Goal: Task Accomplishment & Management: Use online tool/utility

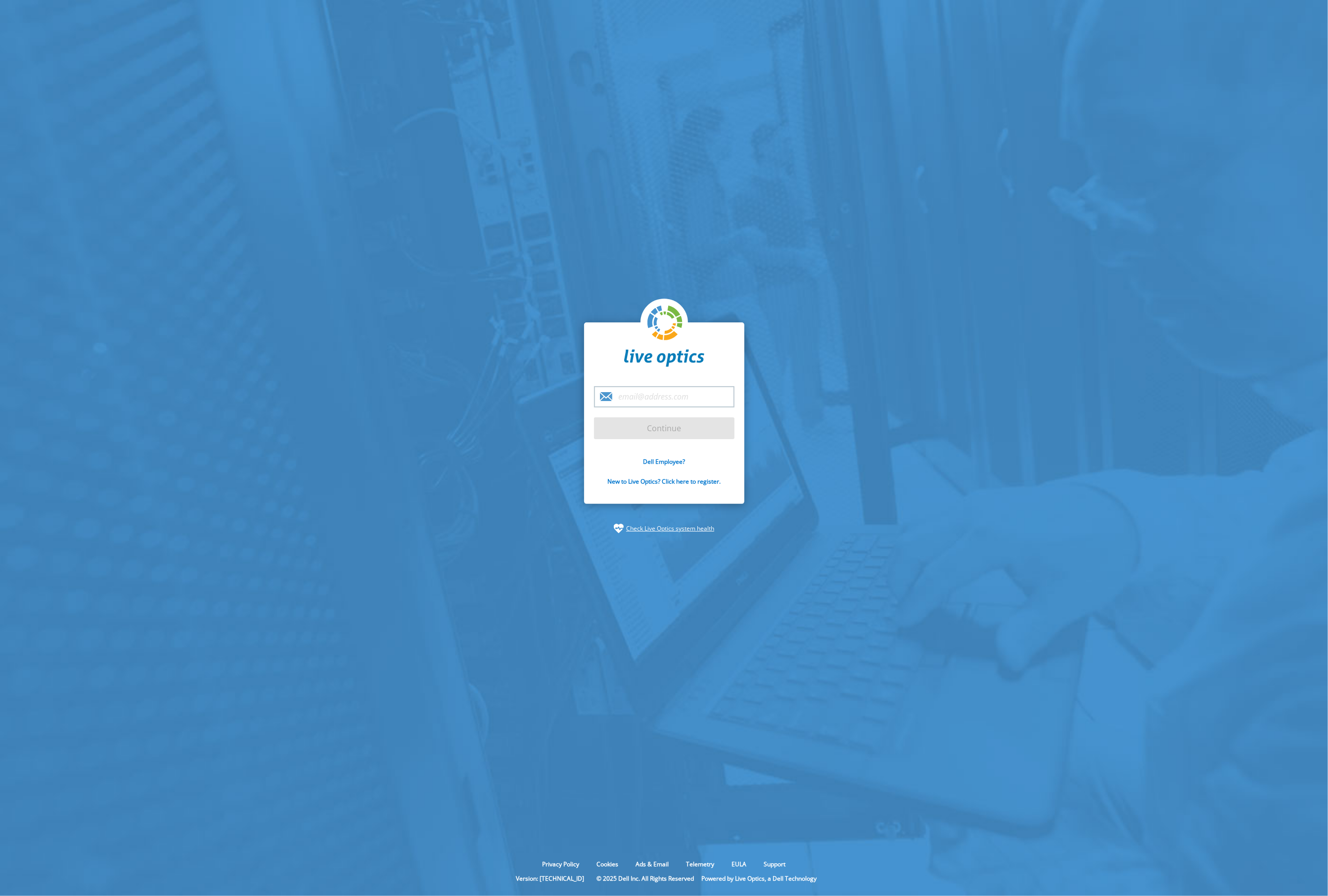
type input "donald@valvesoftware.com"
click at [677, 423] on input "Continue" at bounding box center [664, 428] width 140 height 22
click at [638, 430] on input "Continue" at bounding box center [664, 428] width 140 height 22
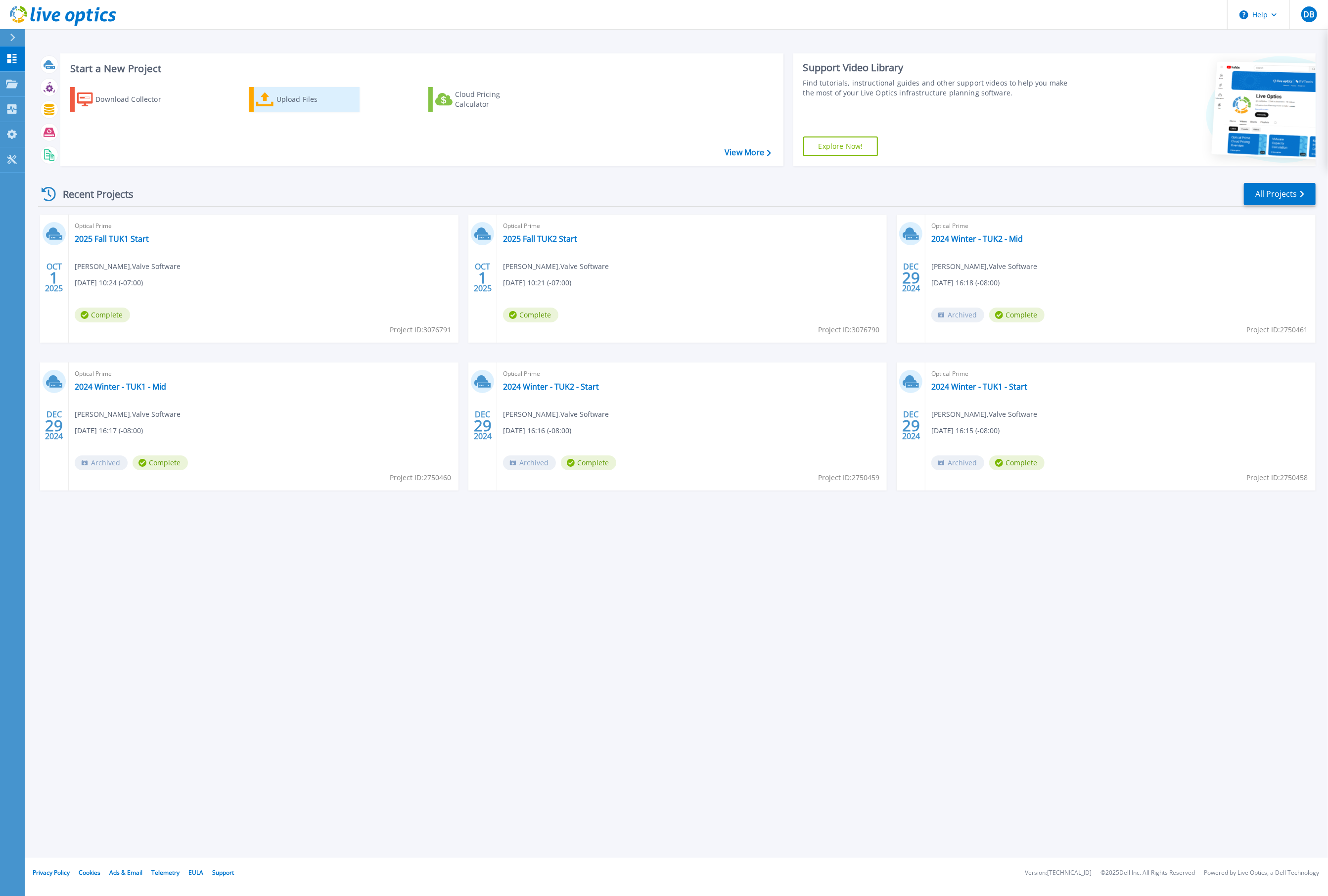
click at [270, 105] on icon at bounding box center [265, 99] width 18 height 14
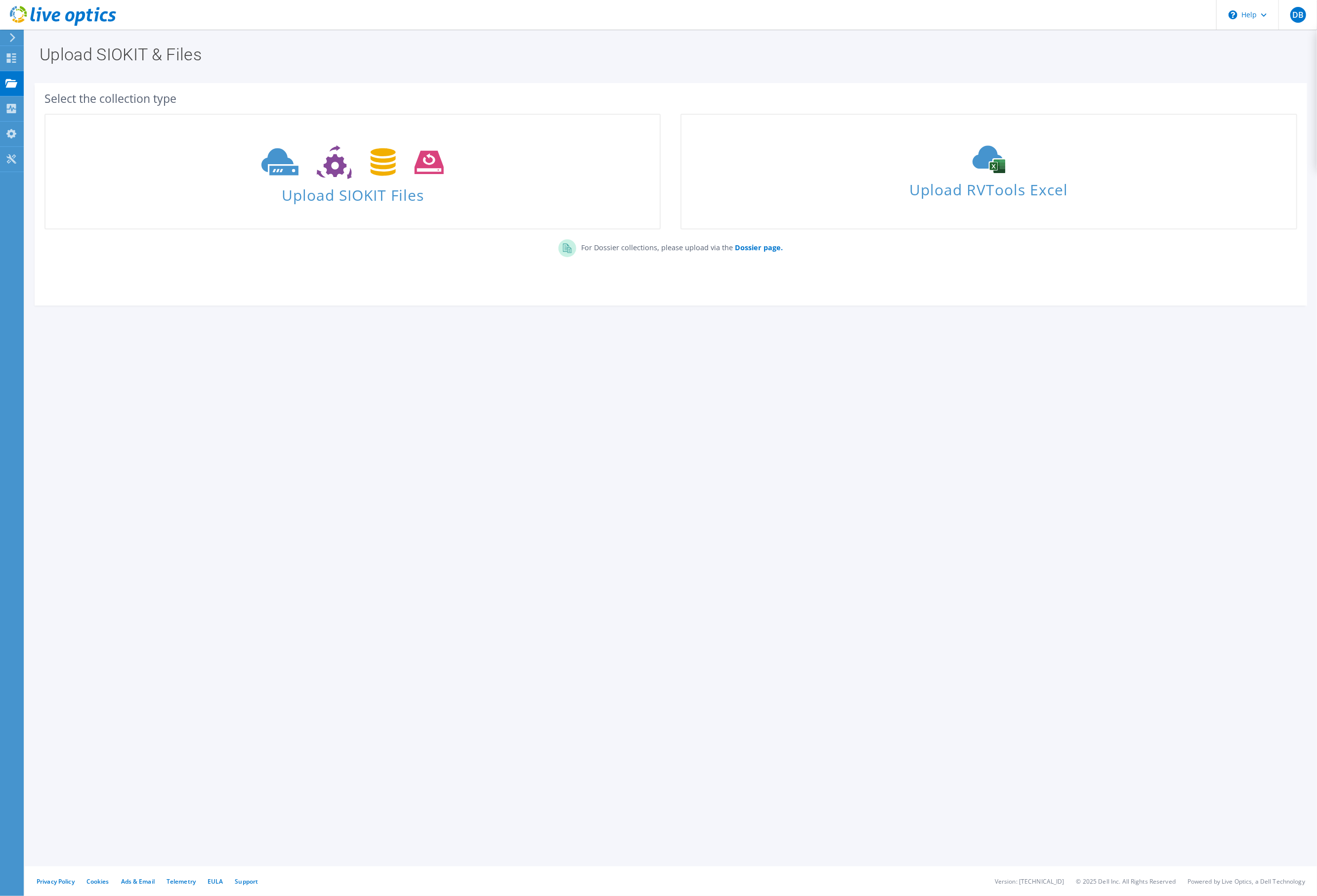
click at [74, 399] on div "Upload SIOKIT & Files Select the collection type Upload SIOKIT Files Dossier pa…" at bounding box center [671, 462] width 1292 height 866
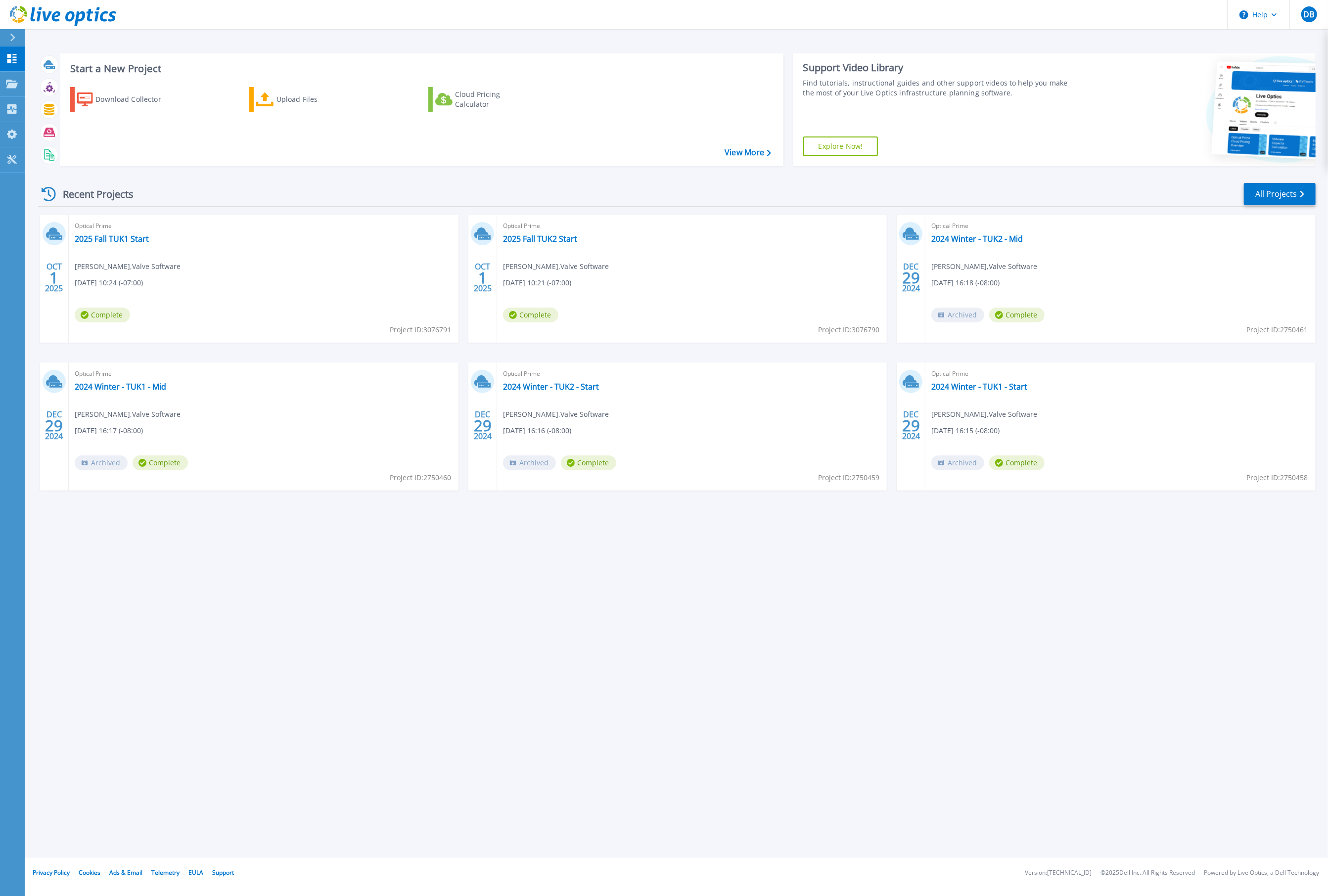
click at [598, 237] on div "Optical Prime 2025 Fall TUK2 Start Donald Beaugez , Valve Software 10/01/2025, …" at bounding box center [692, 278] width 390 height 128
click at [216, 26] on header "Help DB End User Donald Beaugez Donald@valvesoftware.com Valve Software My Prof…" at bounding box center [664, 14] width 1328 height 29
click at [276, 102] on div "Upload Files" at bounding box center [316, 99] width 80 height 20
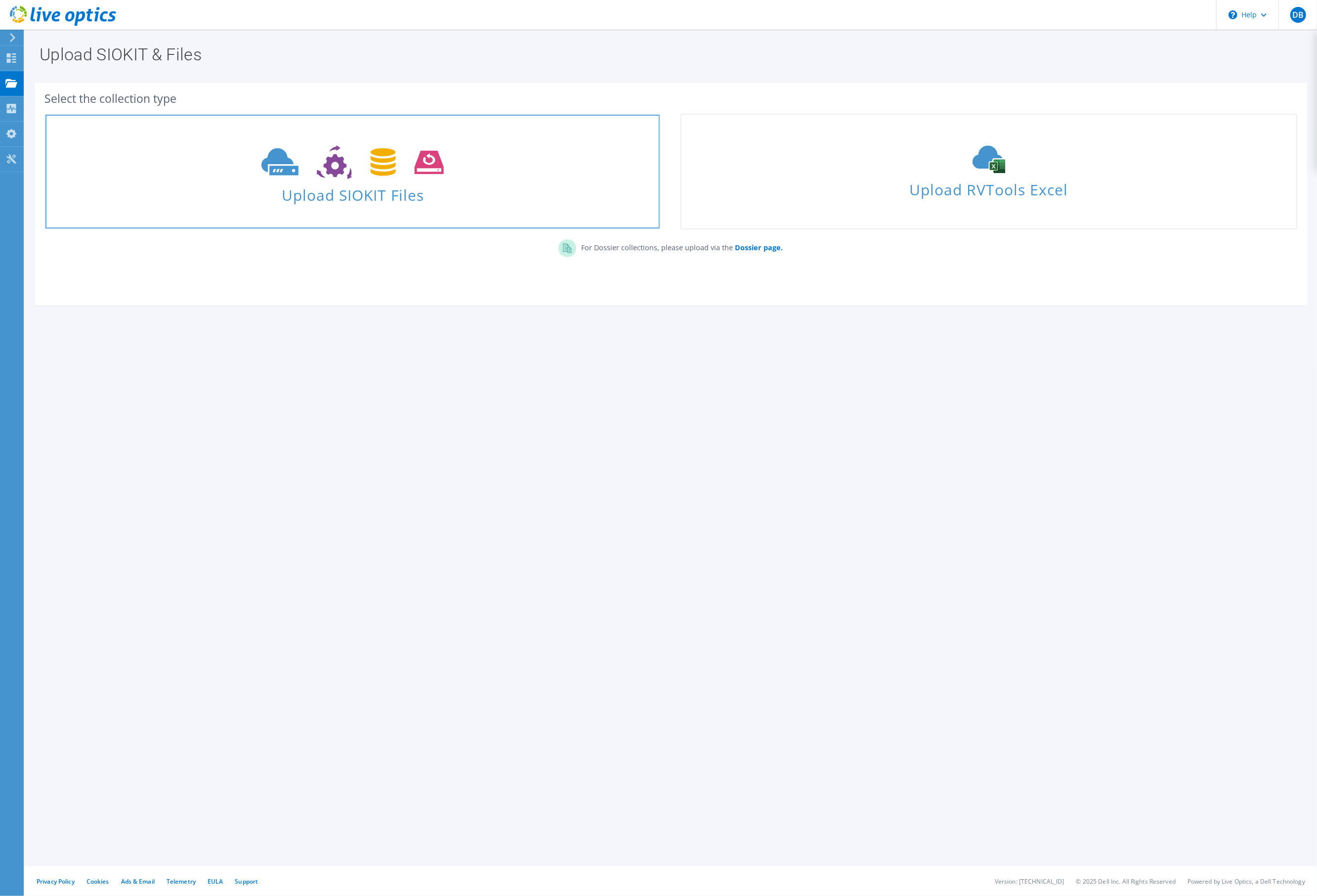
click at [318, 172] on use at bounding box center [352, 163] width 183 height 34
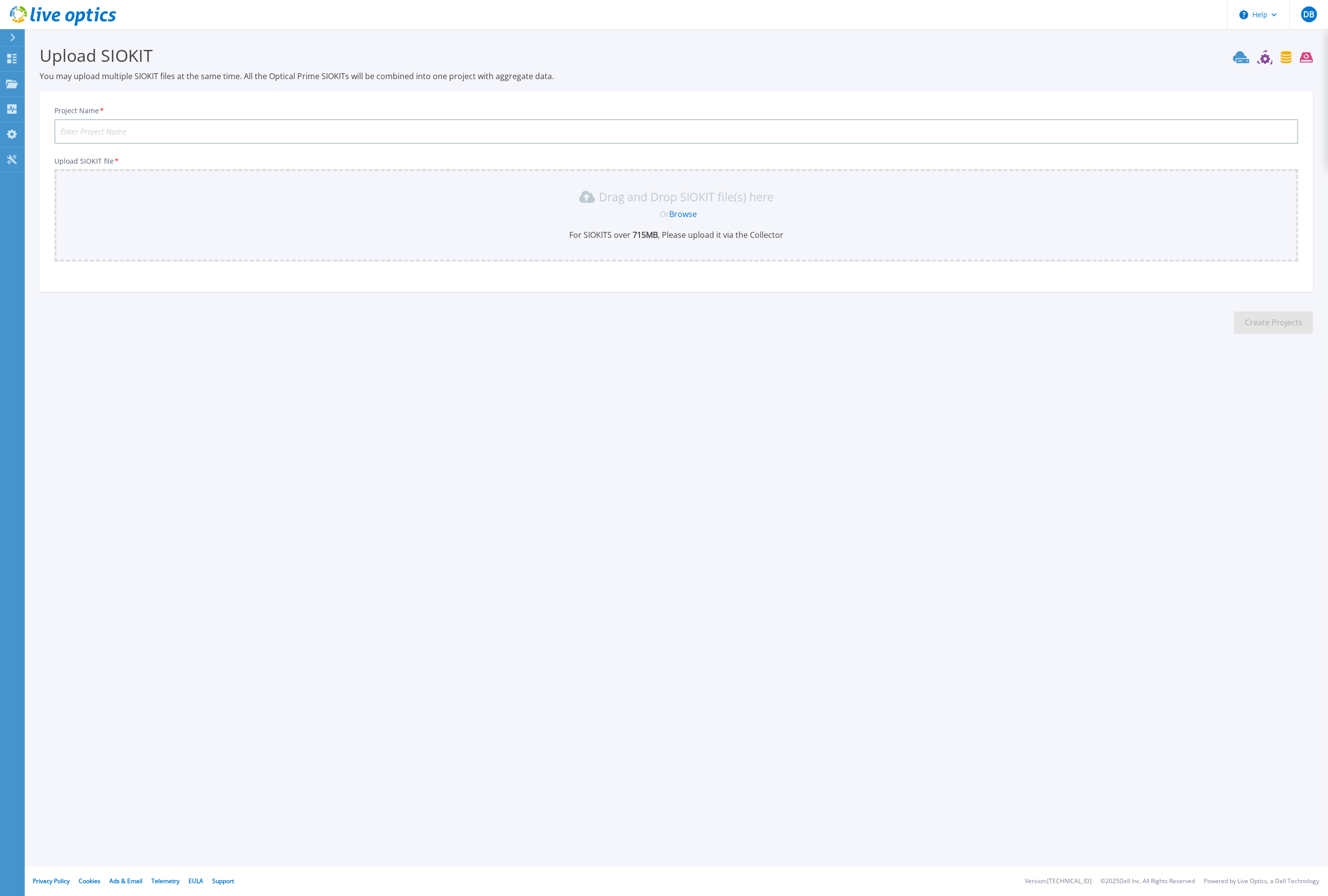
click at [271, 127] on input "Project Name *" at bounding box center [676, 132] width 1244 height 25
type input "2025 Fall TUK1 Mid"
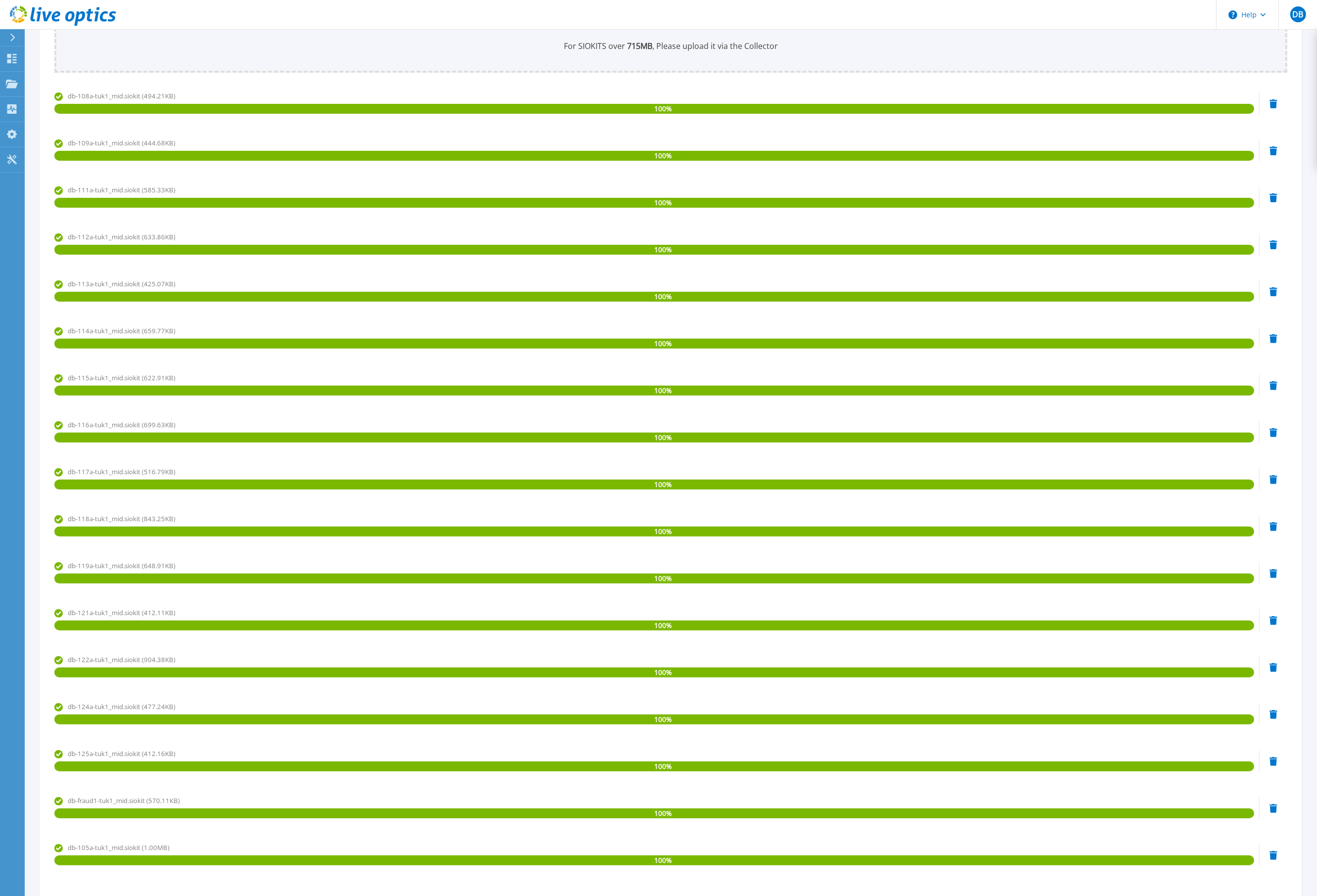
scroll to position [295, 0]
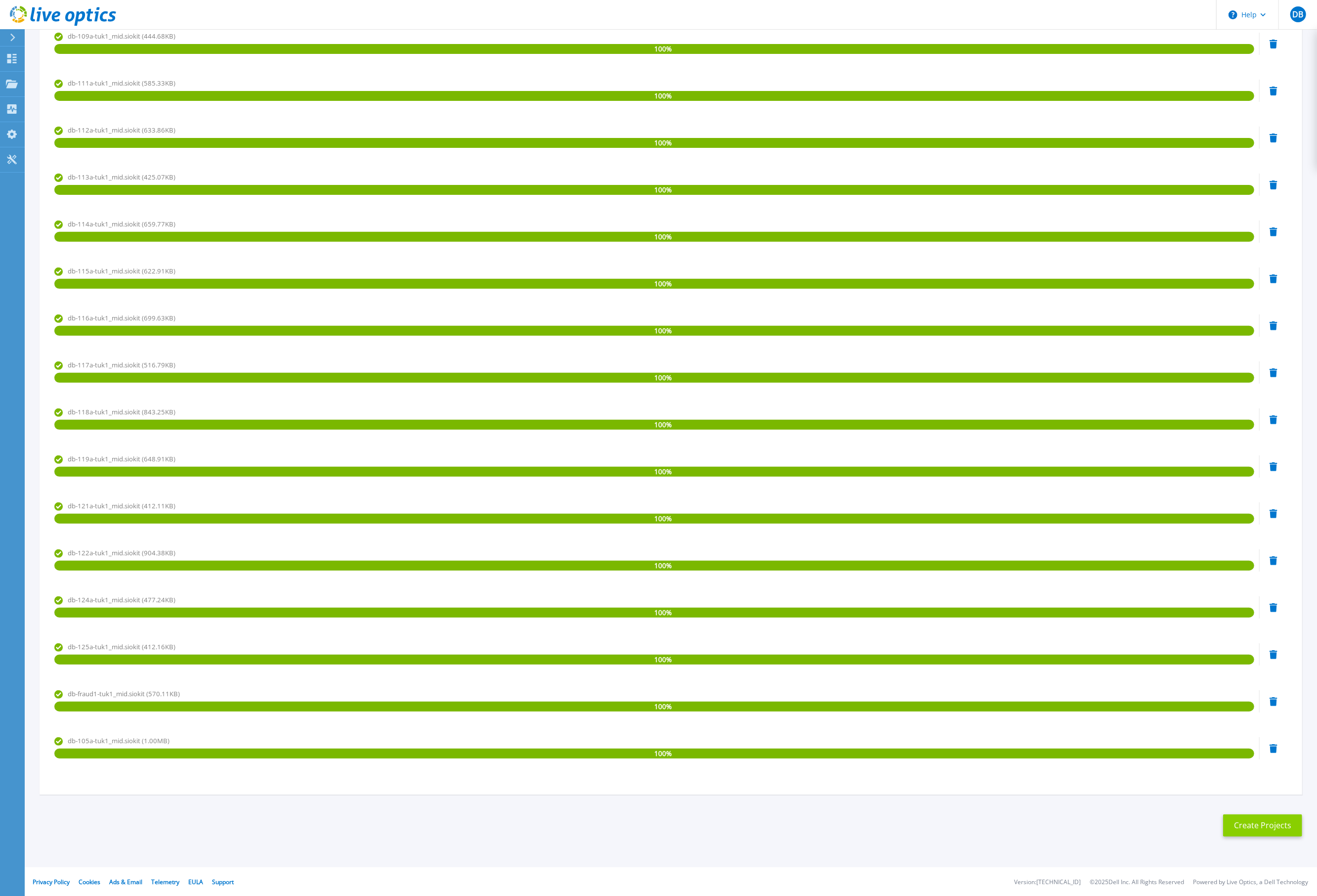
click at [1262, 825] on button "Create Projects" at bounding box center [1263, 826] width 79 height 23
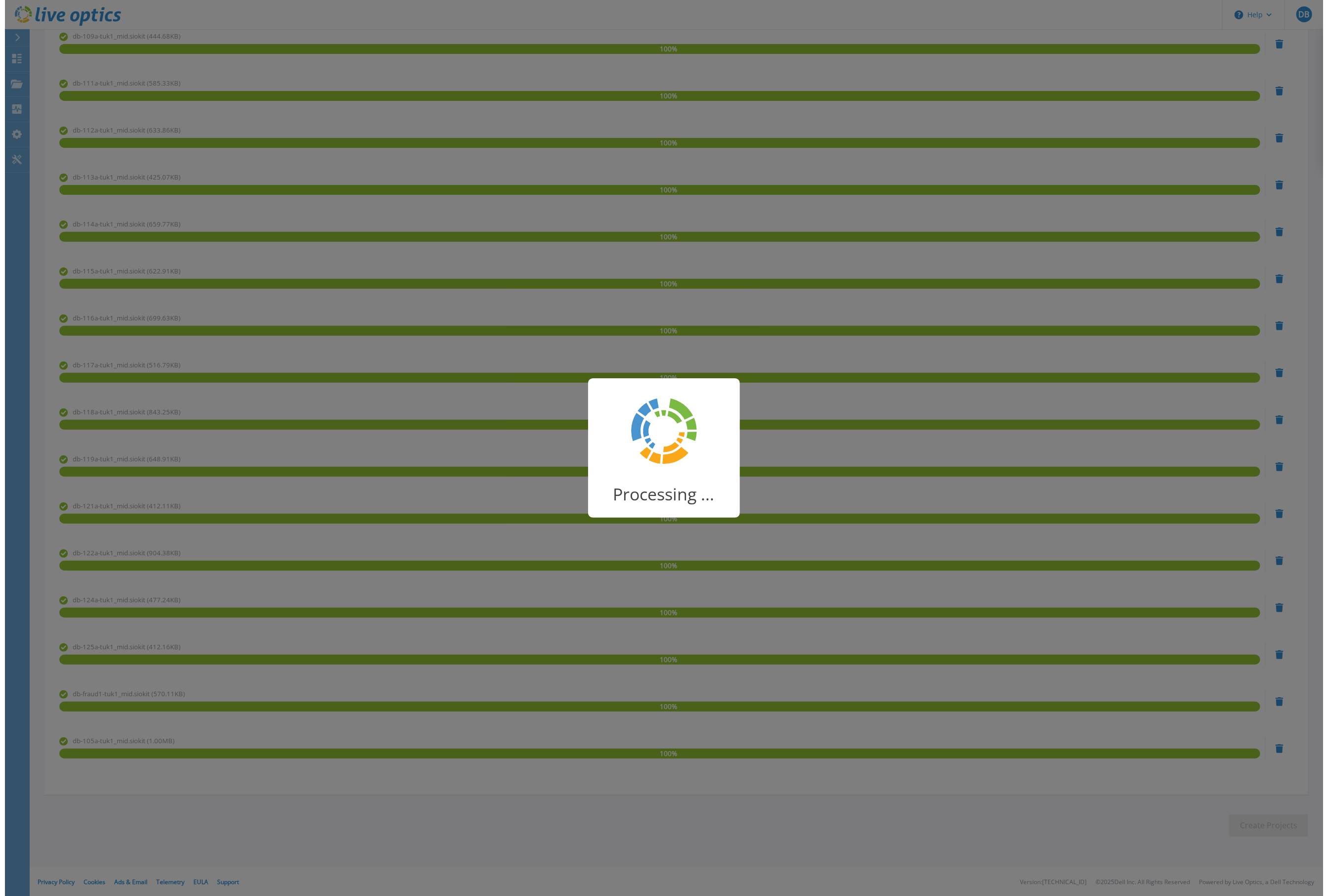
scroll to position [0, 0]
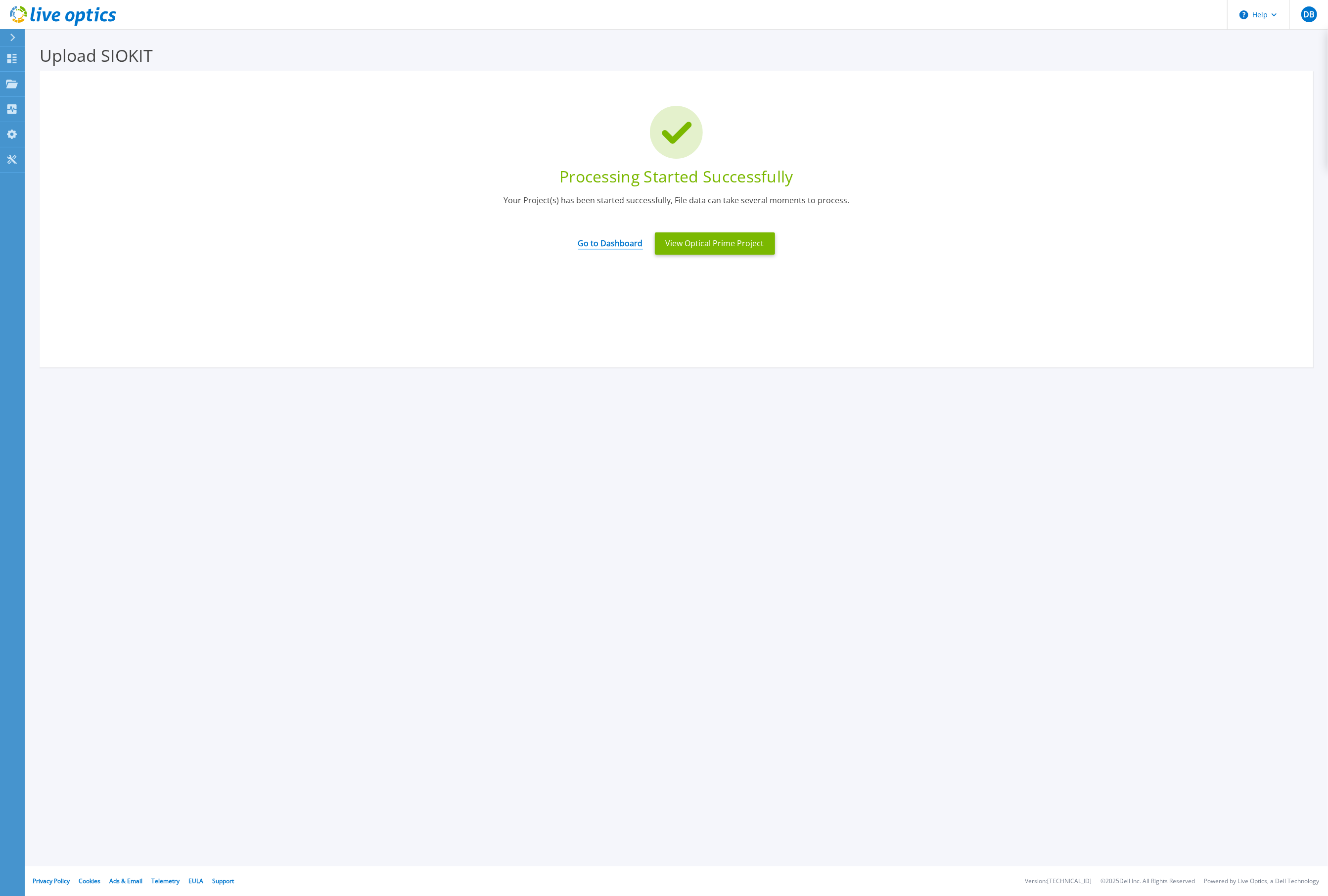
click at [592, 247] on link "Go to Dashboard" at bounding box center [611, 239] width 64 height 19
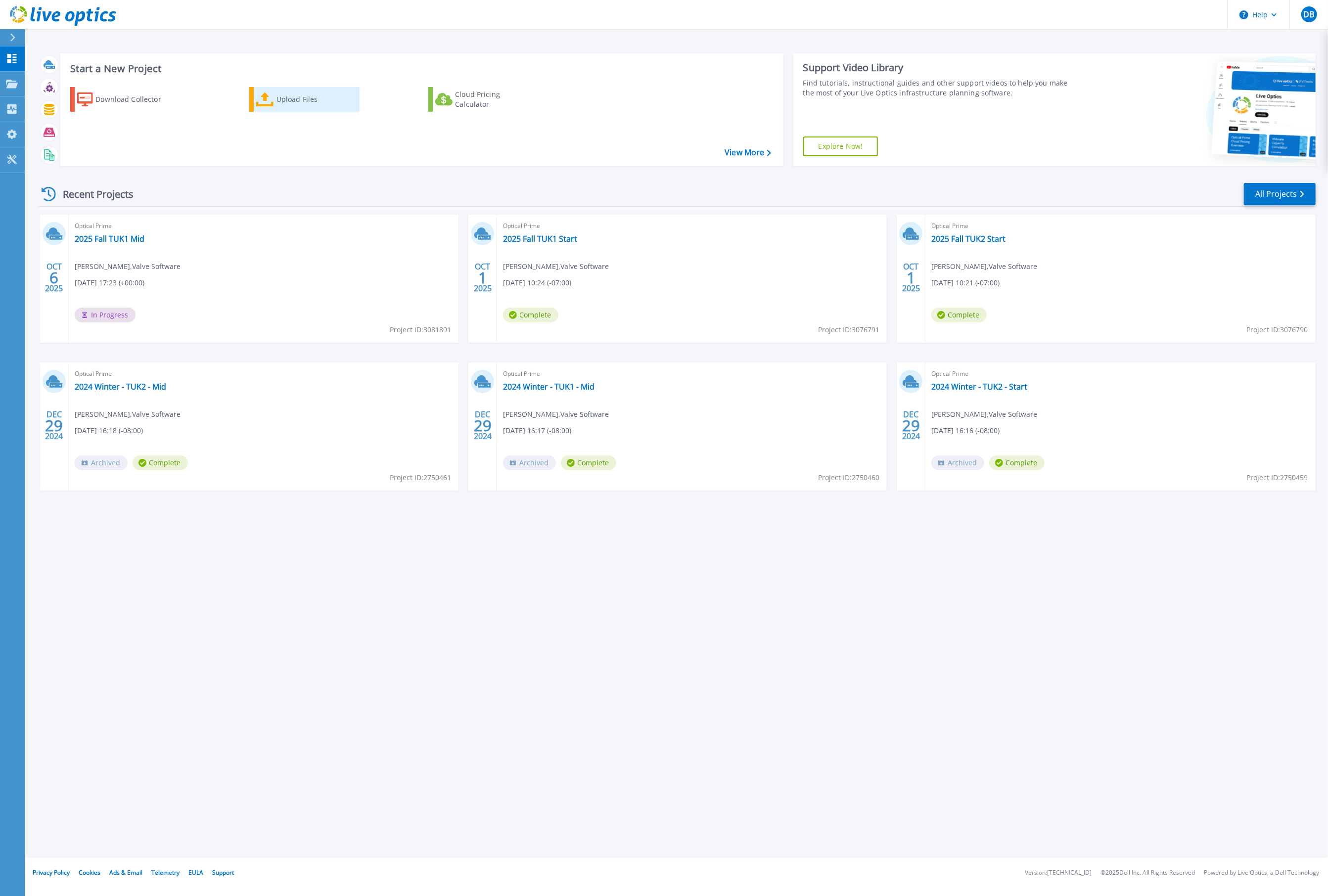
click at [307, 98] on div "Upload Files" at bounding box center [316, 99] width 80 height 20
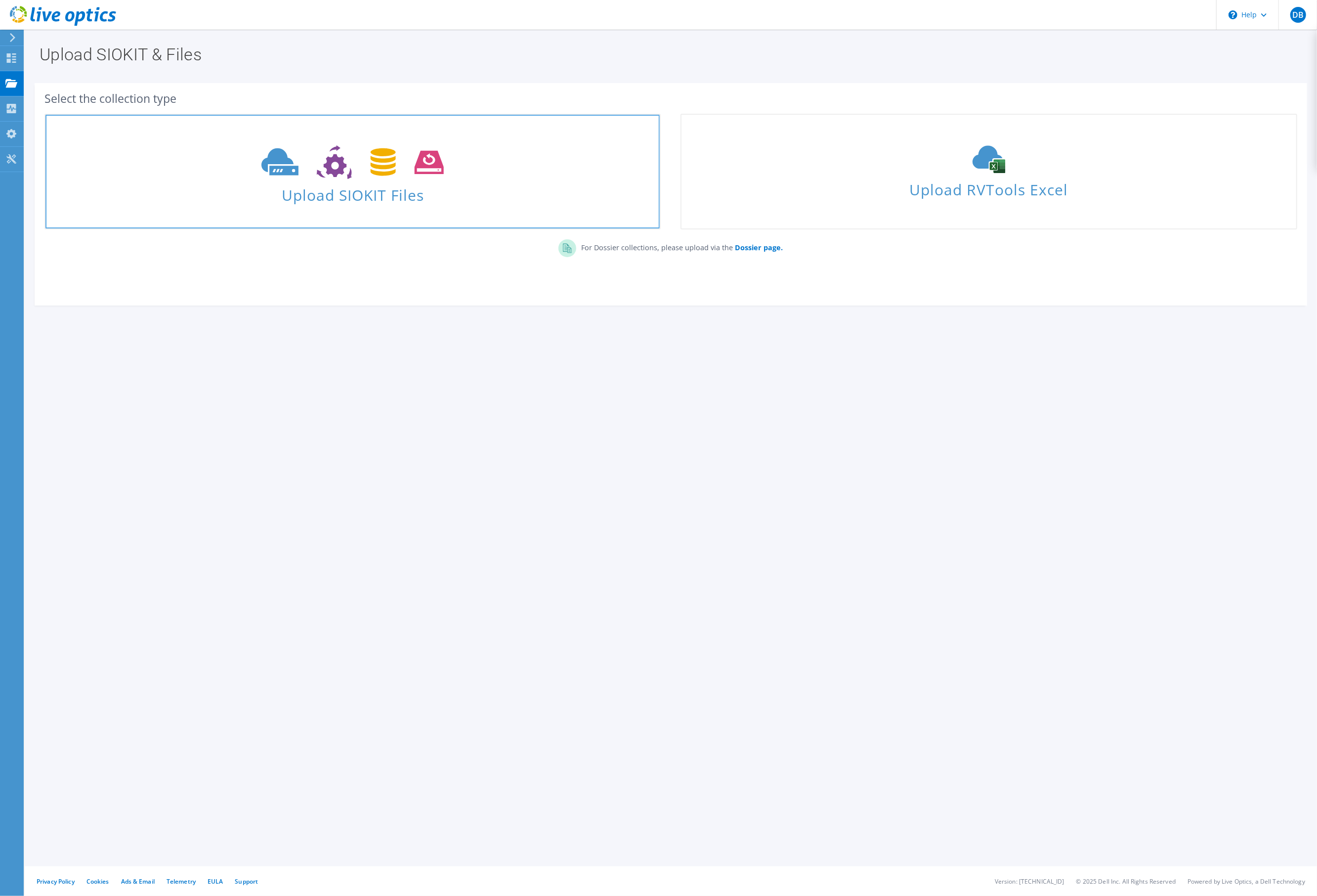
click at [341, 181] on span at bounding box center [352, 161] width 614 height 42
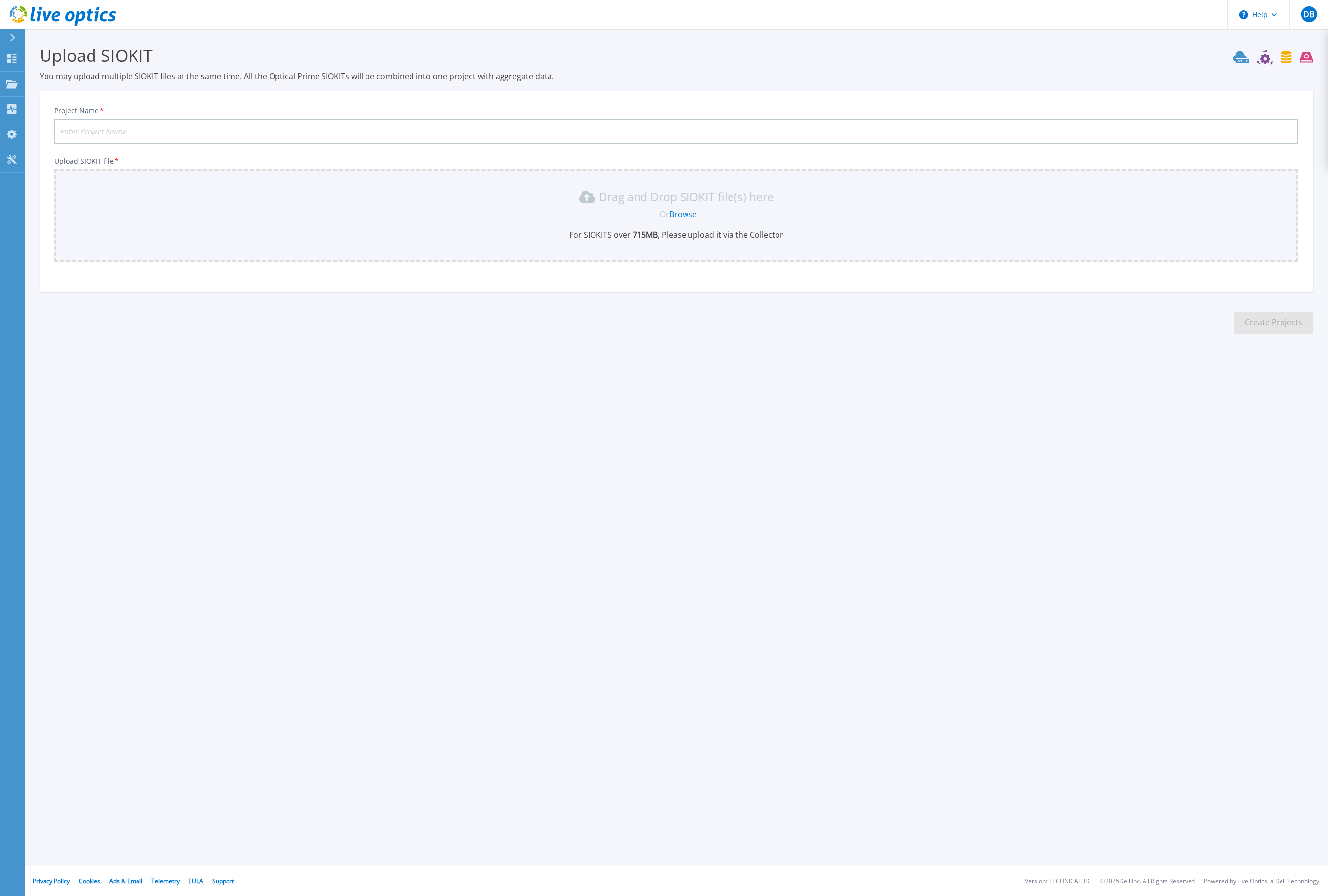
click at [337, 131] on input "Project Name *" at bounding box center [676, 132] width 1244 height 25
type input "2025 Fall TUK2 Mid"
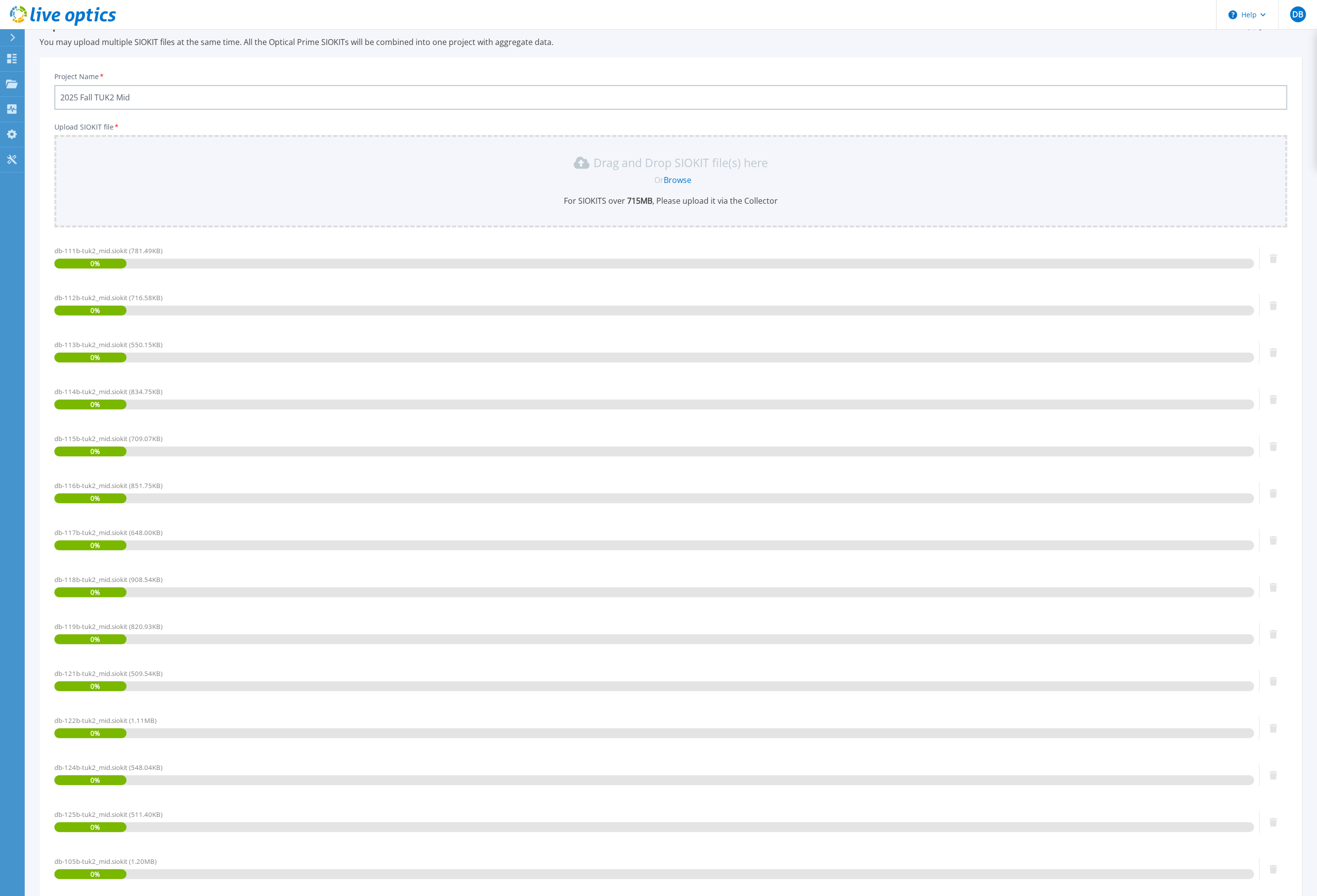
scroll to position [249, 0]
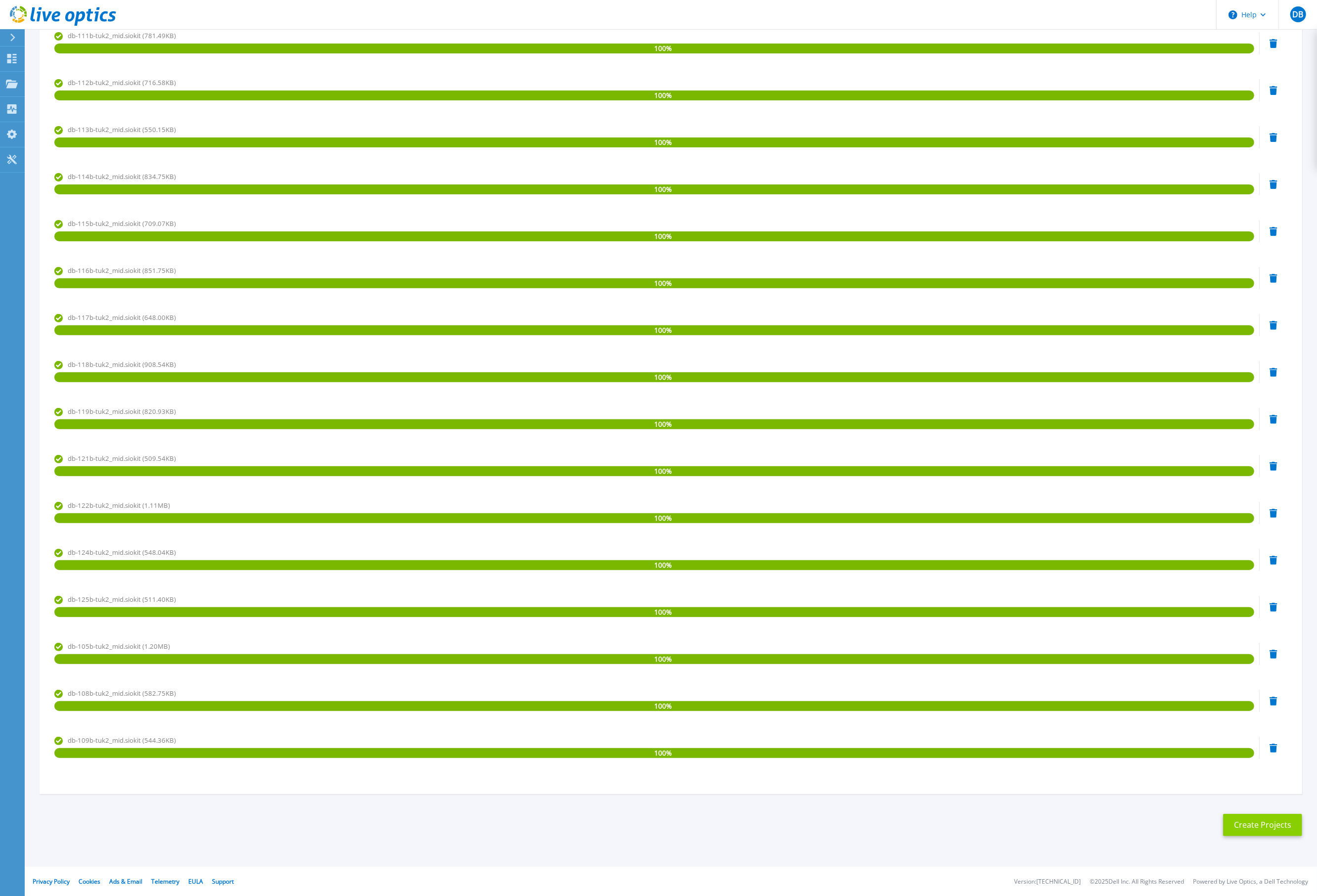
click at [1257, 825] on button "Create Projects" at bounding box center [1263, 825] width 79 height 23
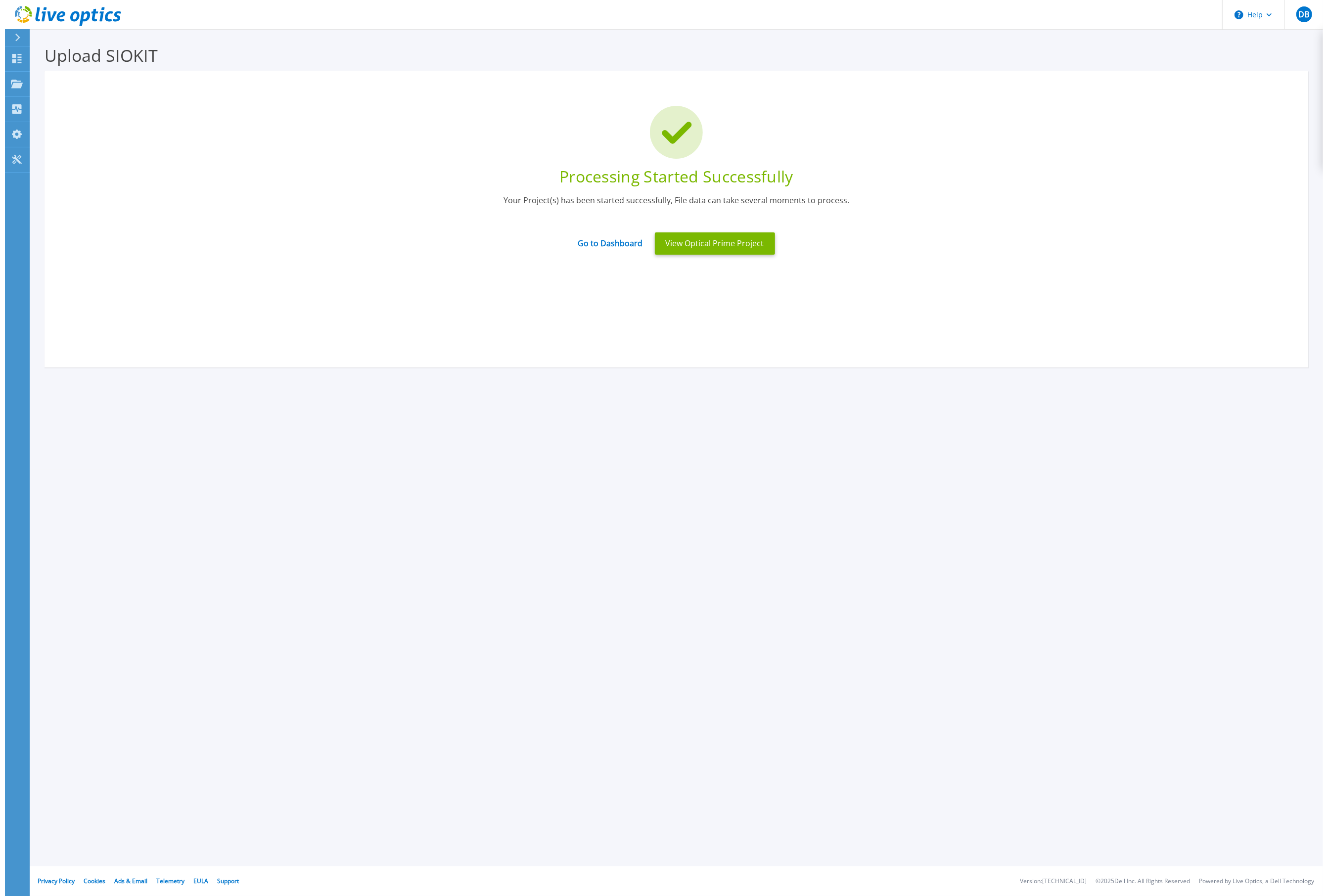
scroll to position [0, 0]
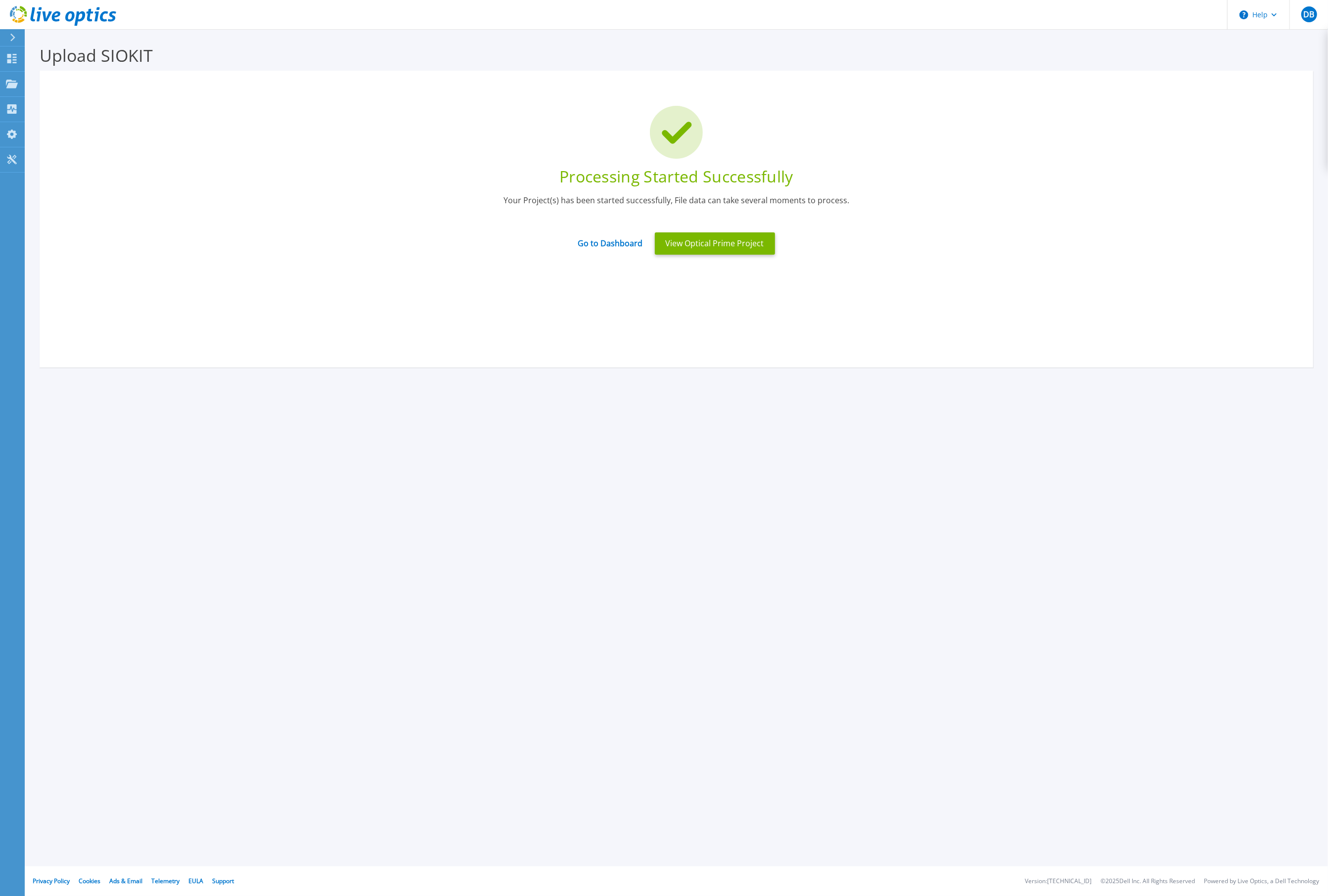
click at [280, 322] on div "Processing Started Successfully Your Project(s) has been started successfully, …" at bounding box center [676, 219] width 1273 height 296
click at [597, 241] on link "Go to Dashboard" at bounding box center [611, 239] width 64 height 19
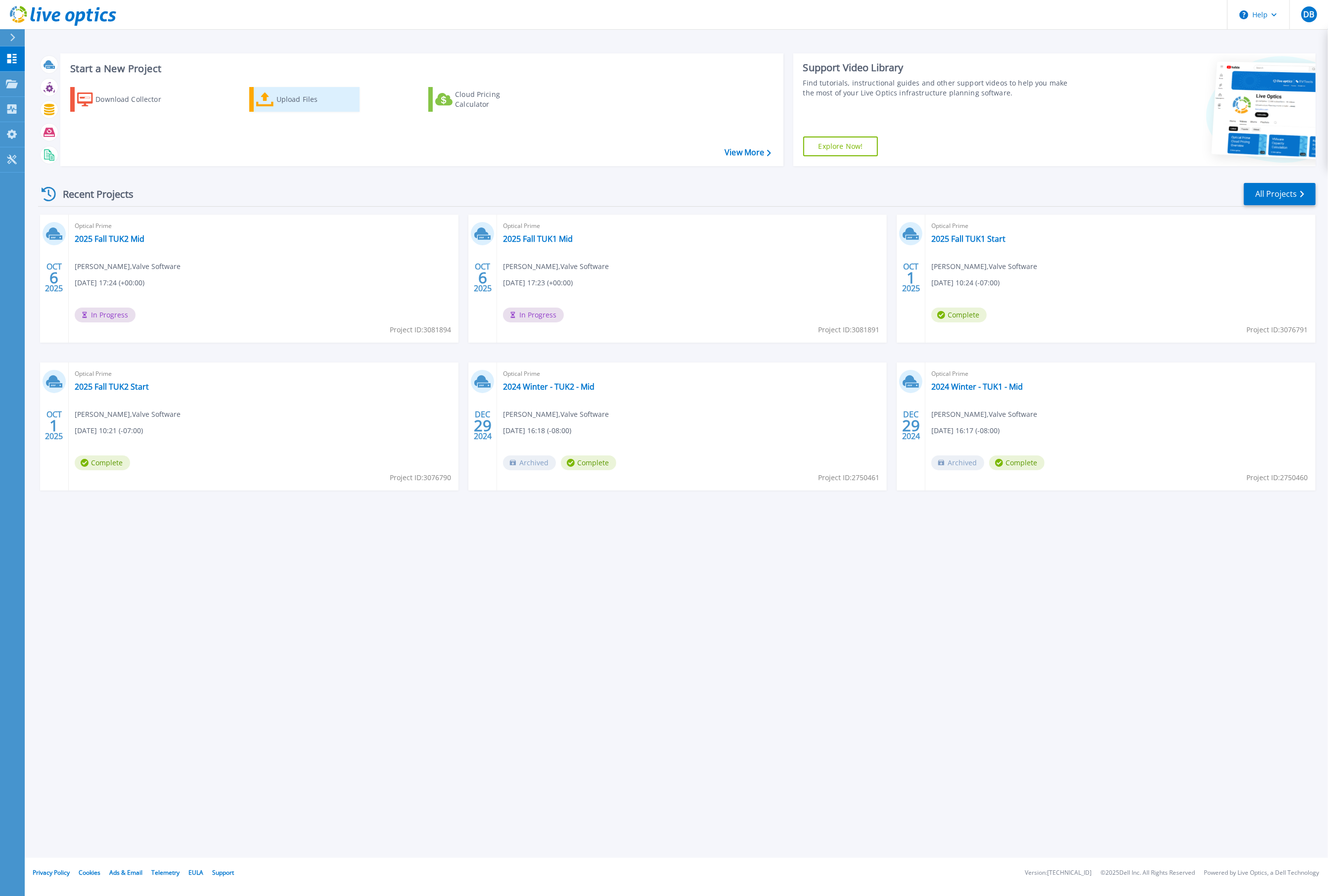
click at [284, 102] on div "Upload Files" at bounding box center [316, 99] width 80 height 20
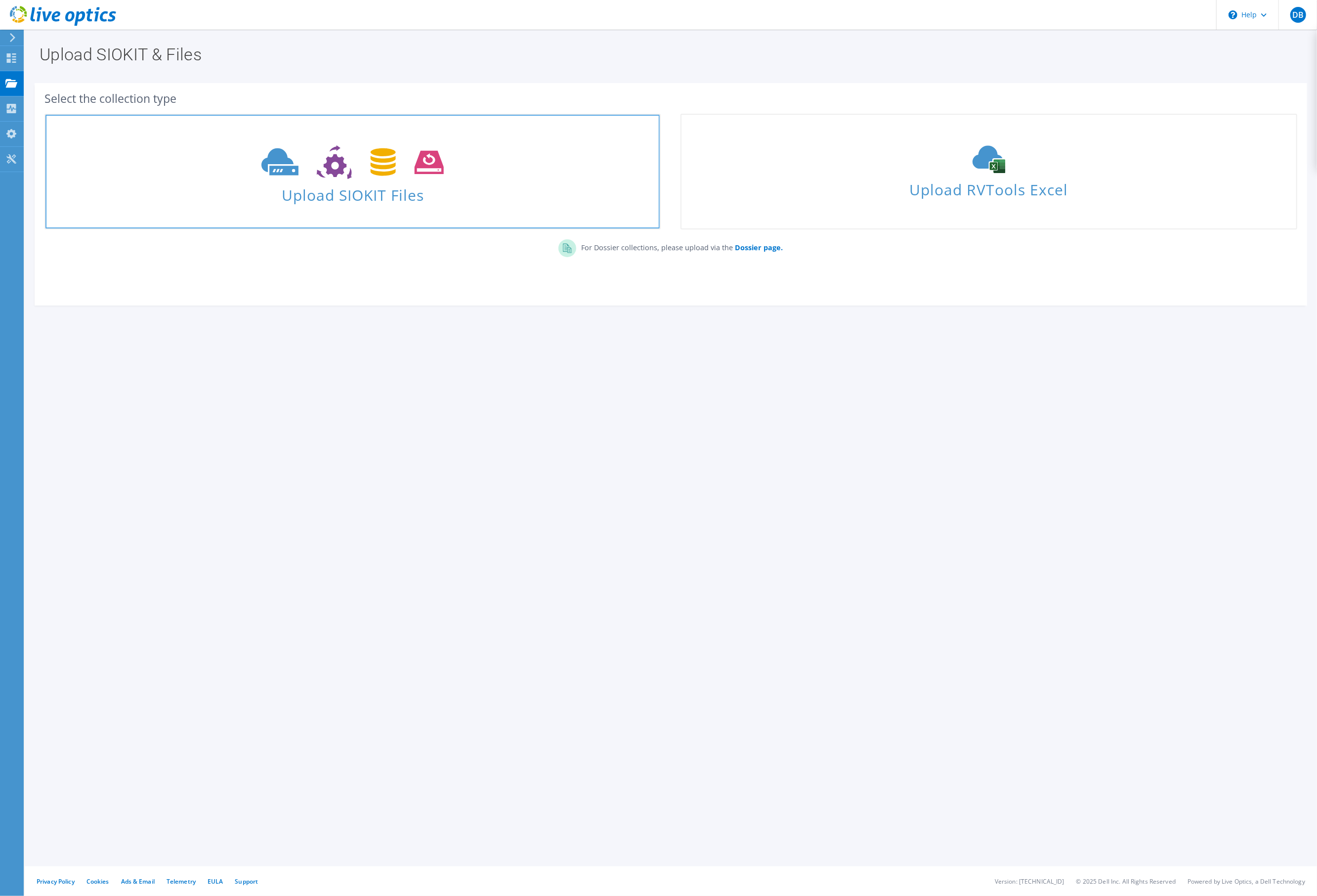
click at [368, 184] on span "Upload SIOKIT Files" at bounding box center [352, 192] width 614 height 21
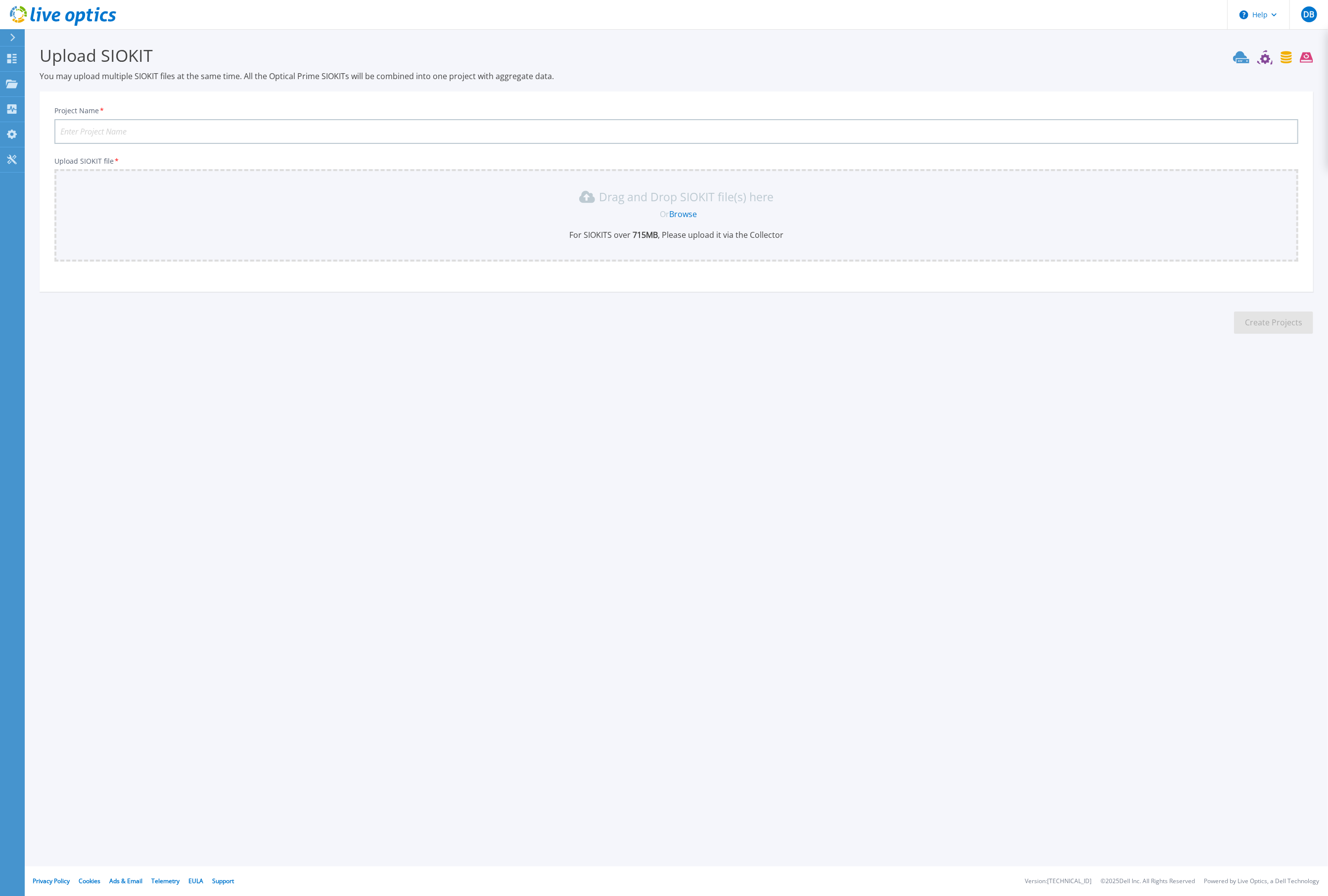
click at [311, 131] on input "Project Name *" at bounding box center [676, 132] width 1244 height 25
type input "2025 Fall End TUK"
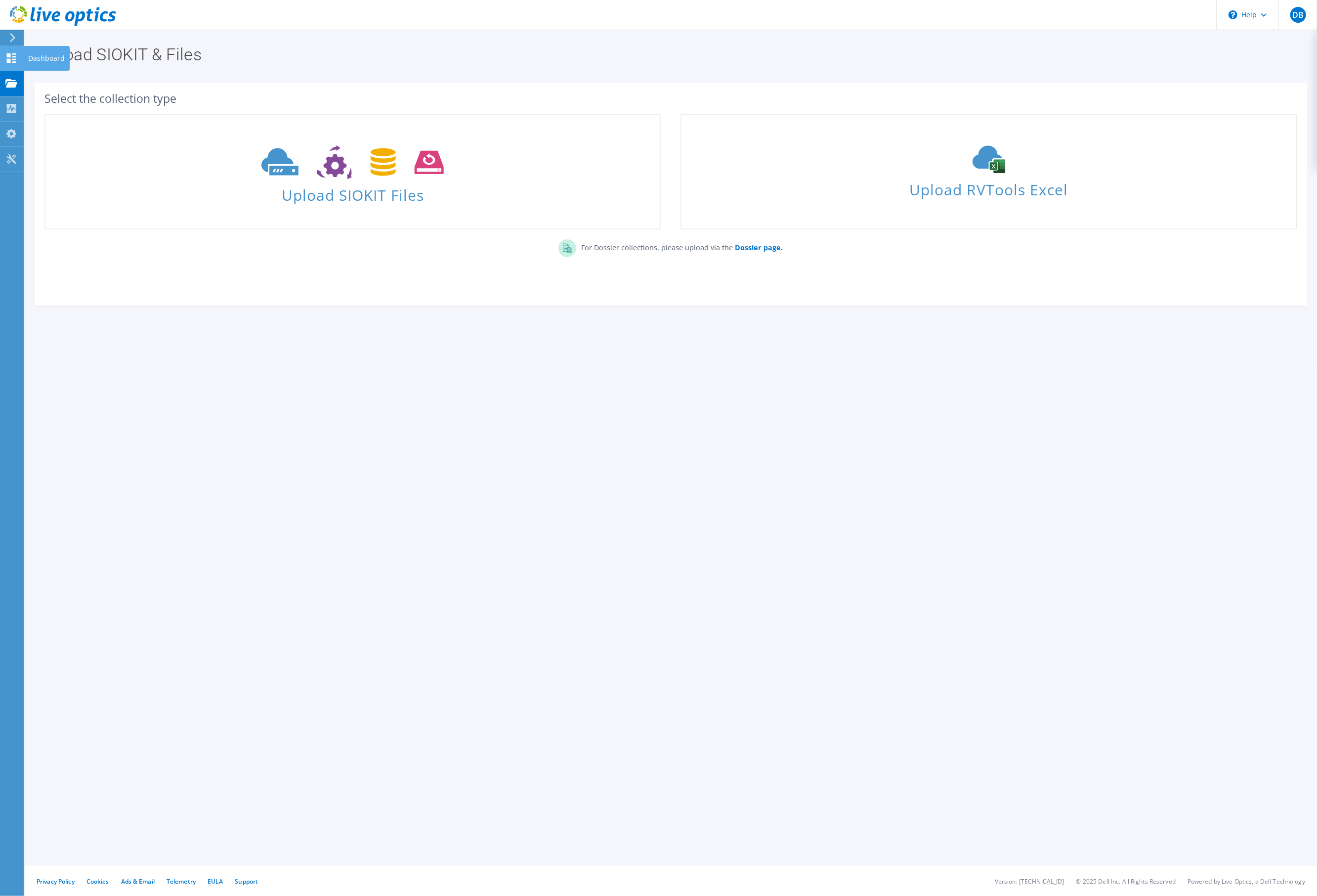
click at [12, 57] on icon at bounding box center [11, 58] width 12 height 9
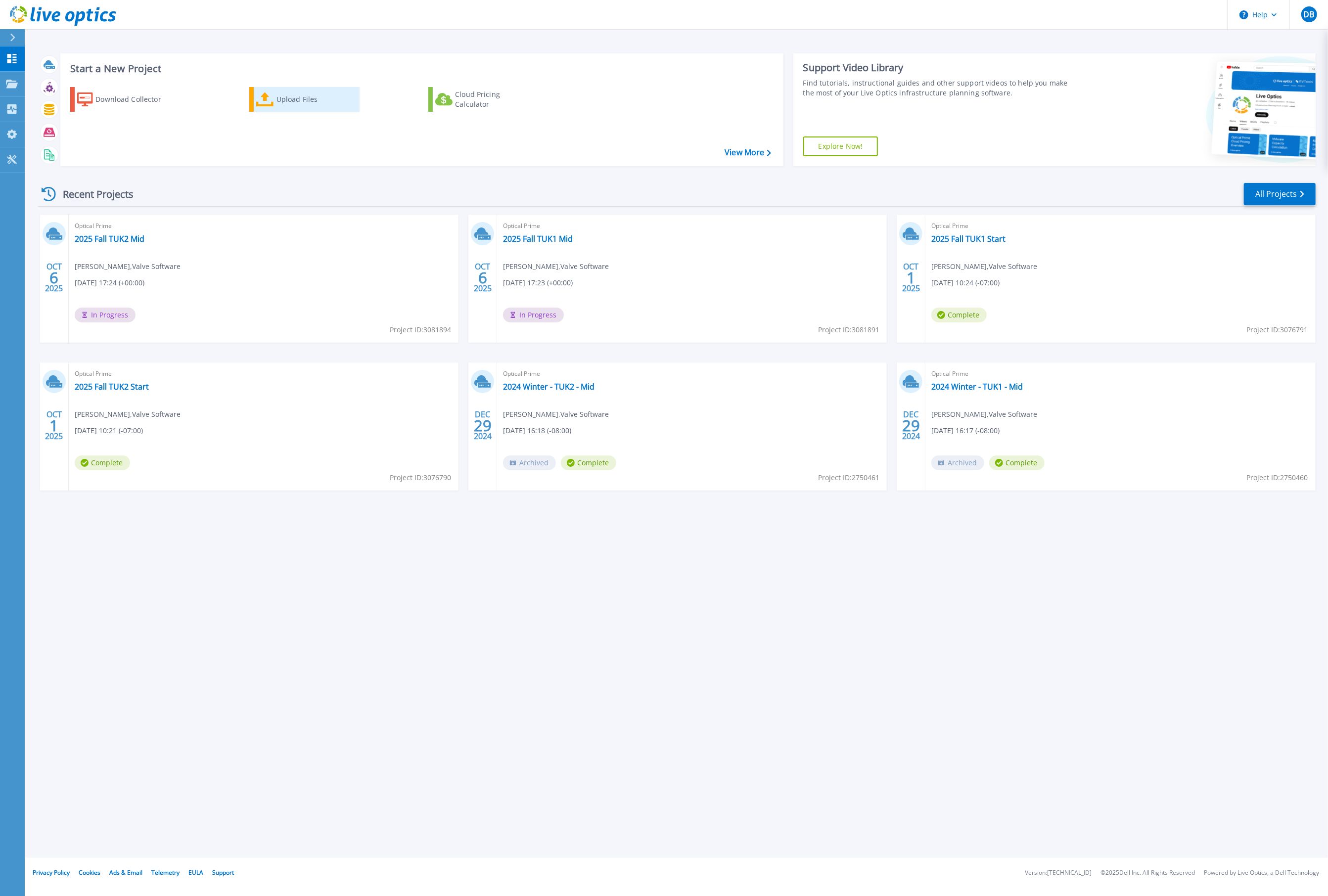
click at [283, 93] on div "Upload Files" at bounding box center [316, 99] width 80 height 20
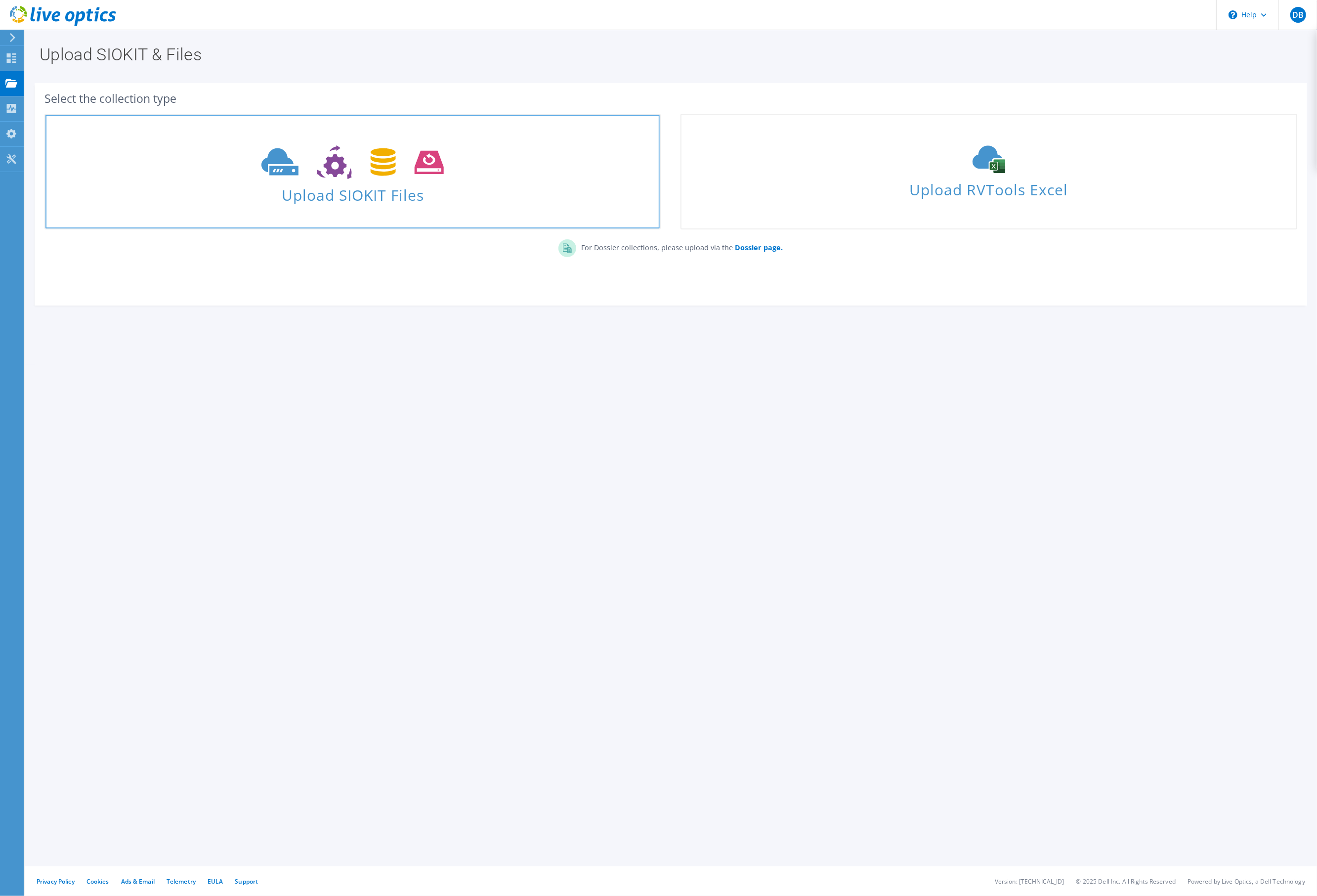
click at [328, 186] on span "Upload SIOKIT Files" at bounding box center [352, 192] width 614 height 21
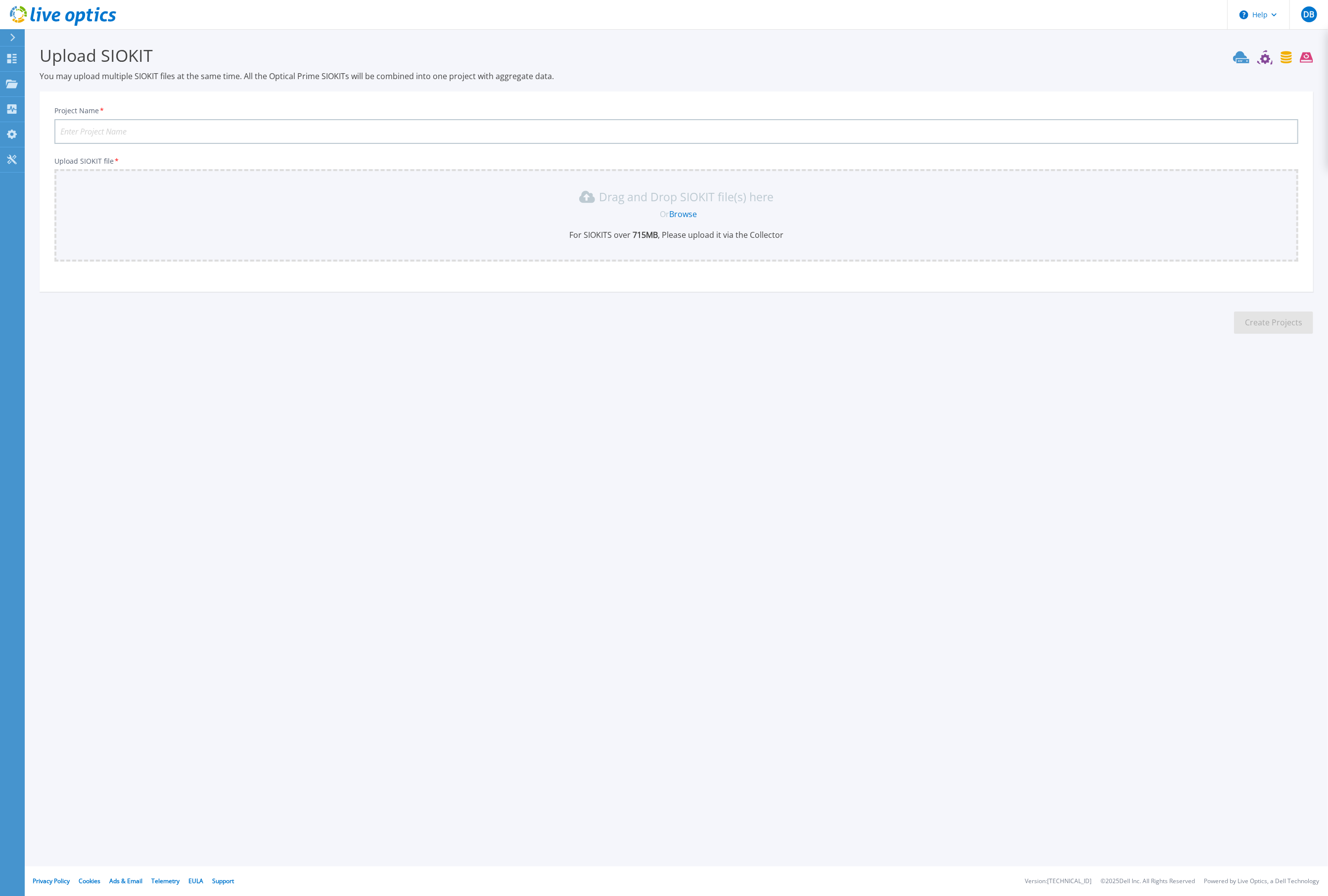
click at [152, 131] on input "Project Name *" at bounding box center [676, 132] width 1244 height 25
type input "2025 Fall TUK1 End"
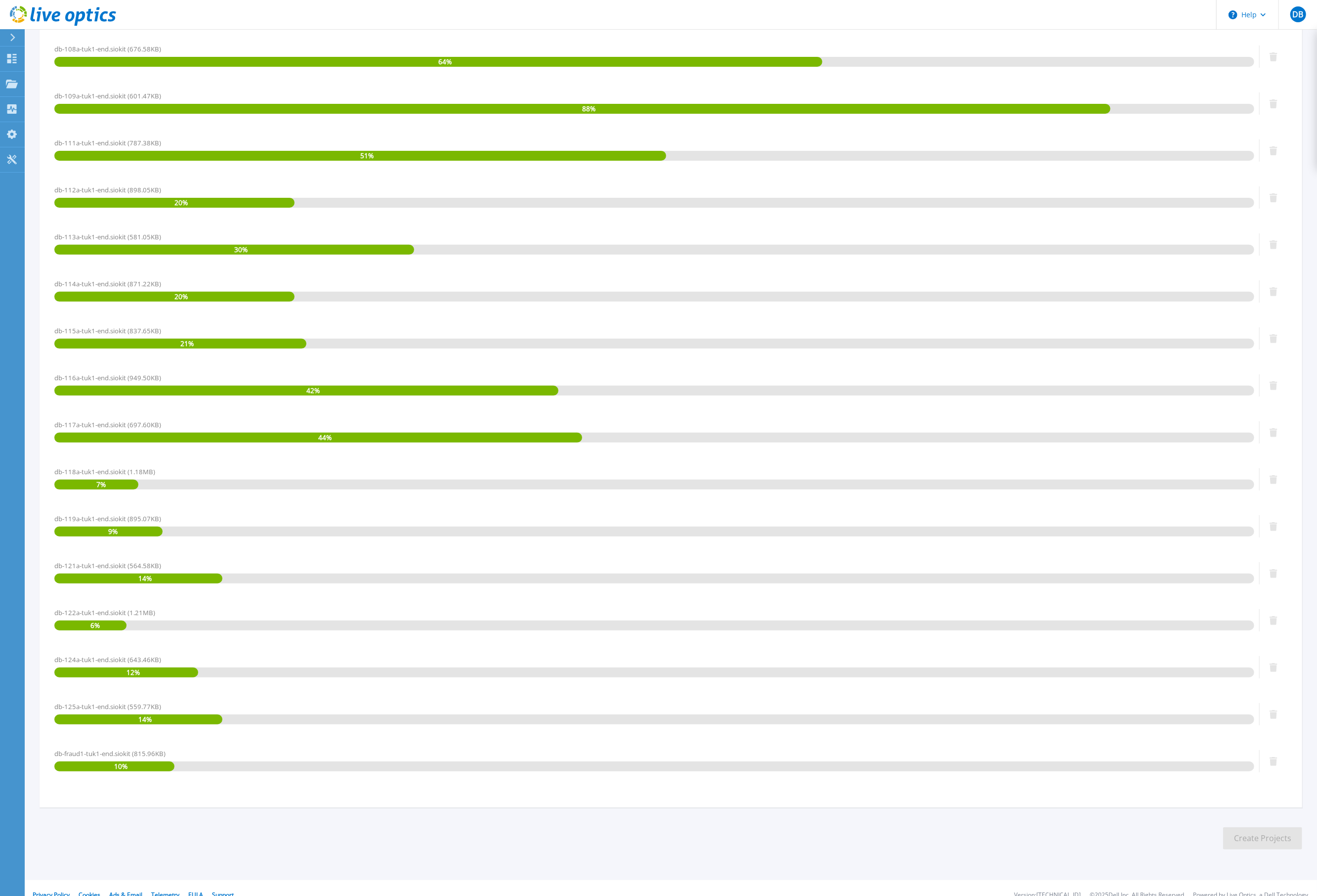
scroll to position [295, 0]
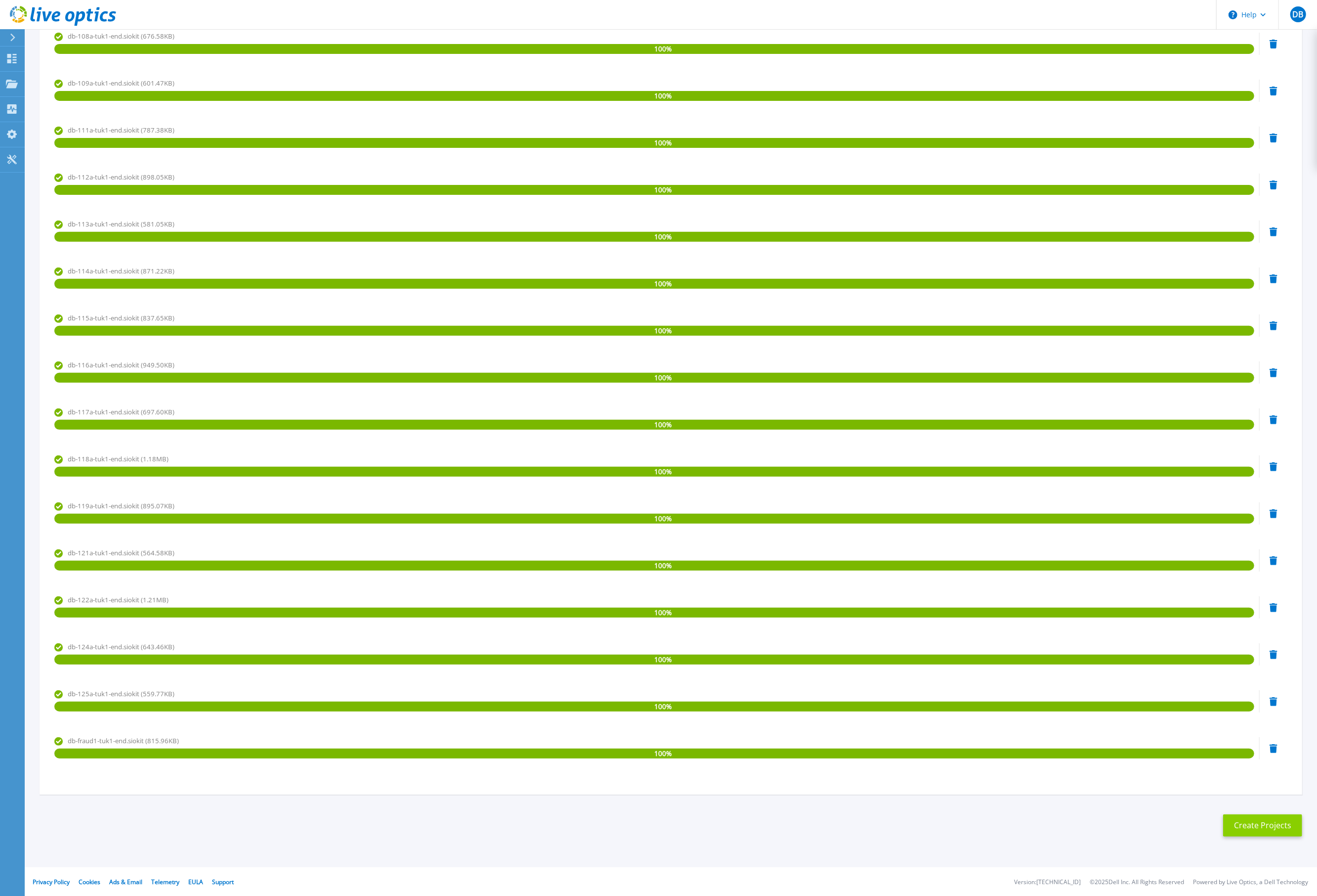
click at [1273, 823] on button "Create Projects" at bounding box center [1263, 826] width 79 height 23
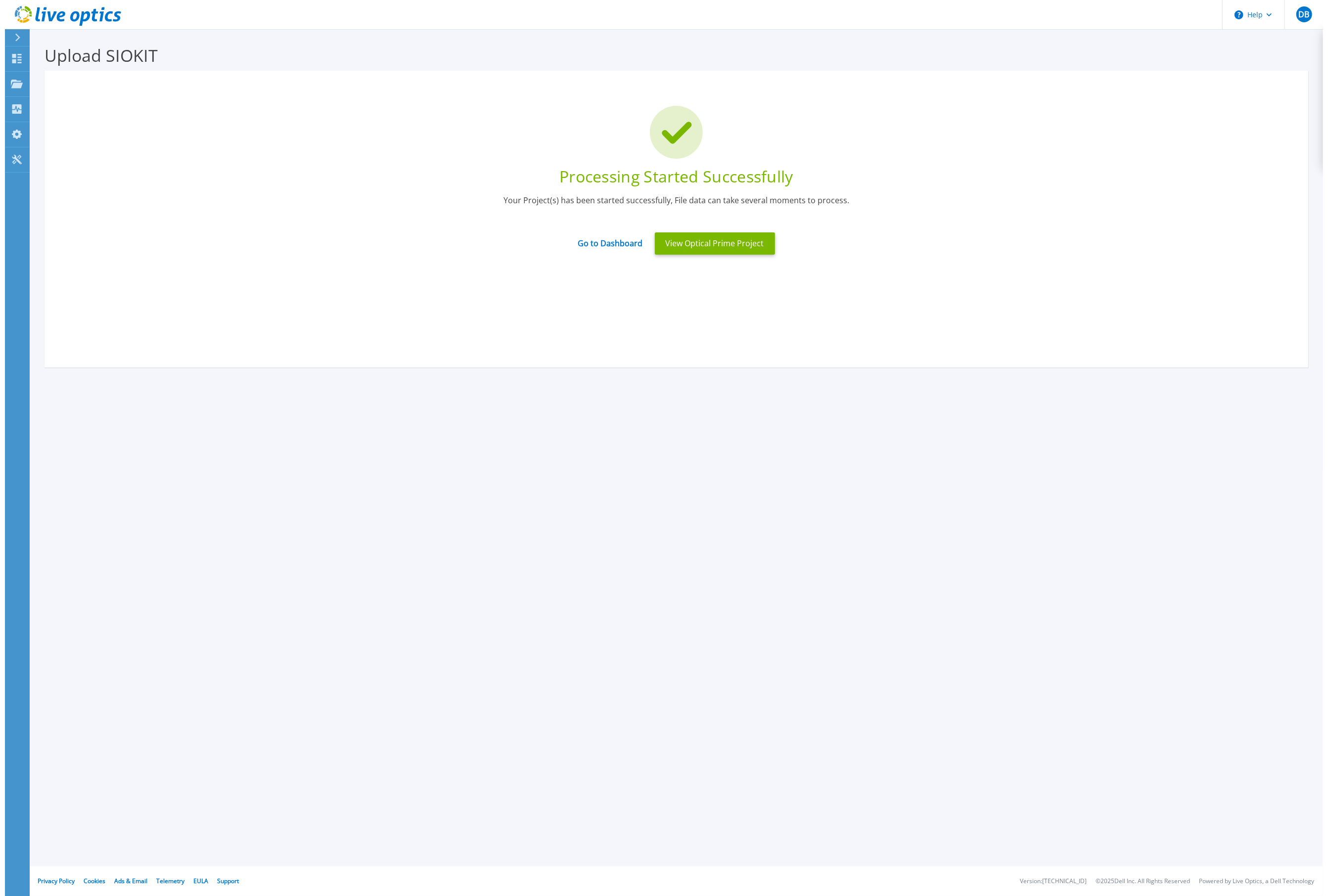
scroll to position [0, 0]
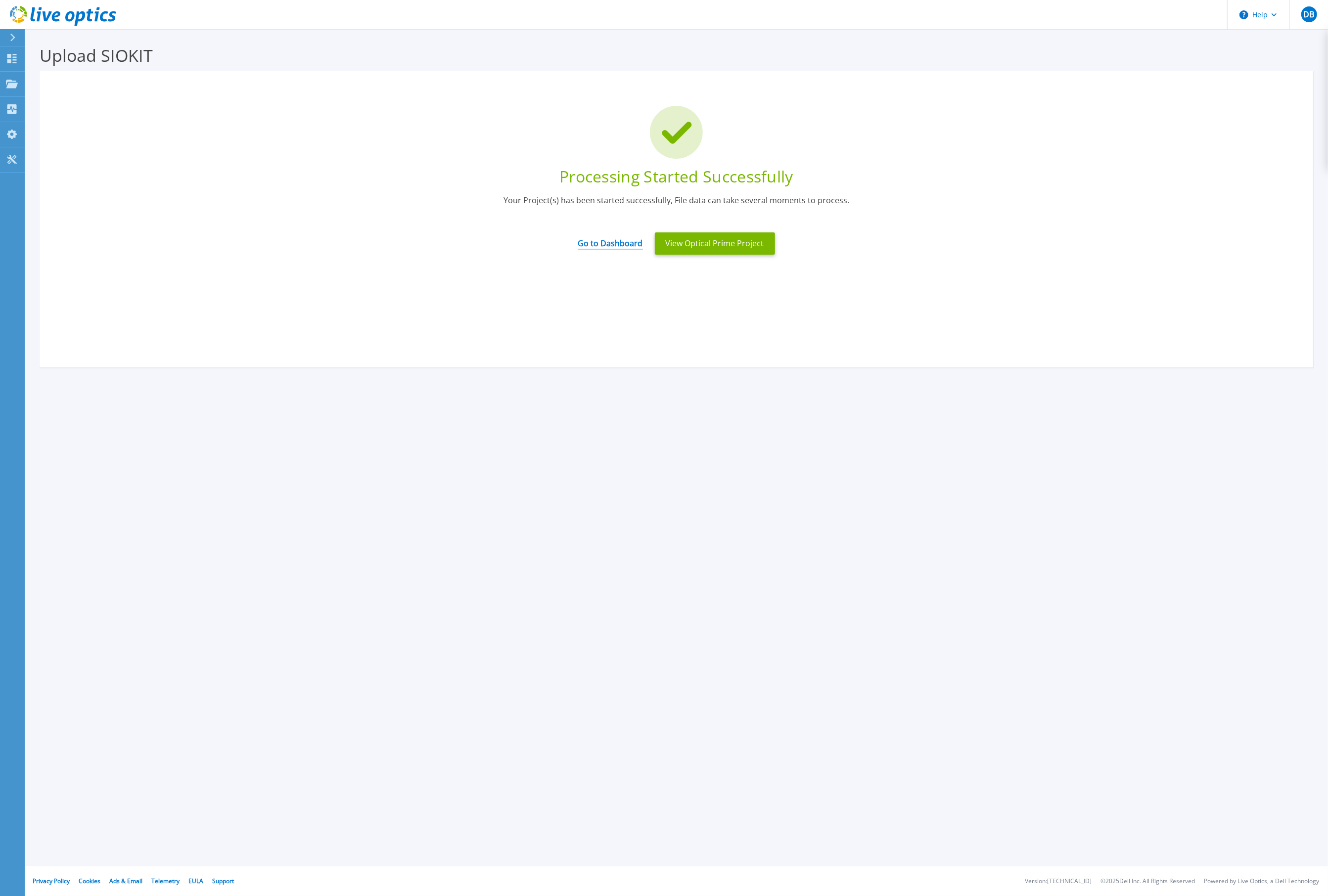
click at [606, 239] on link "Go to Dashboard" at bounding box center [611, 239] width 64 height 19
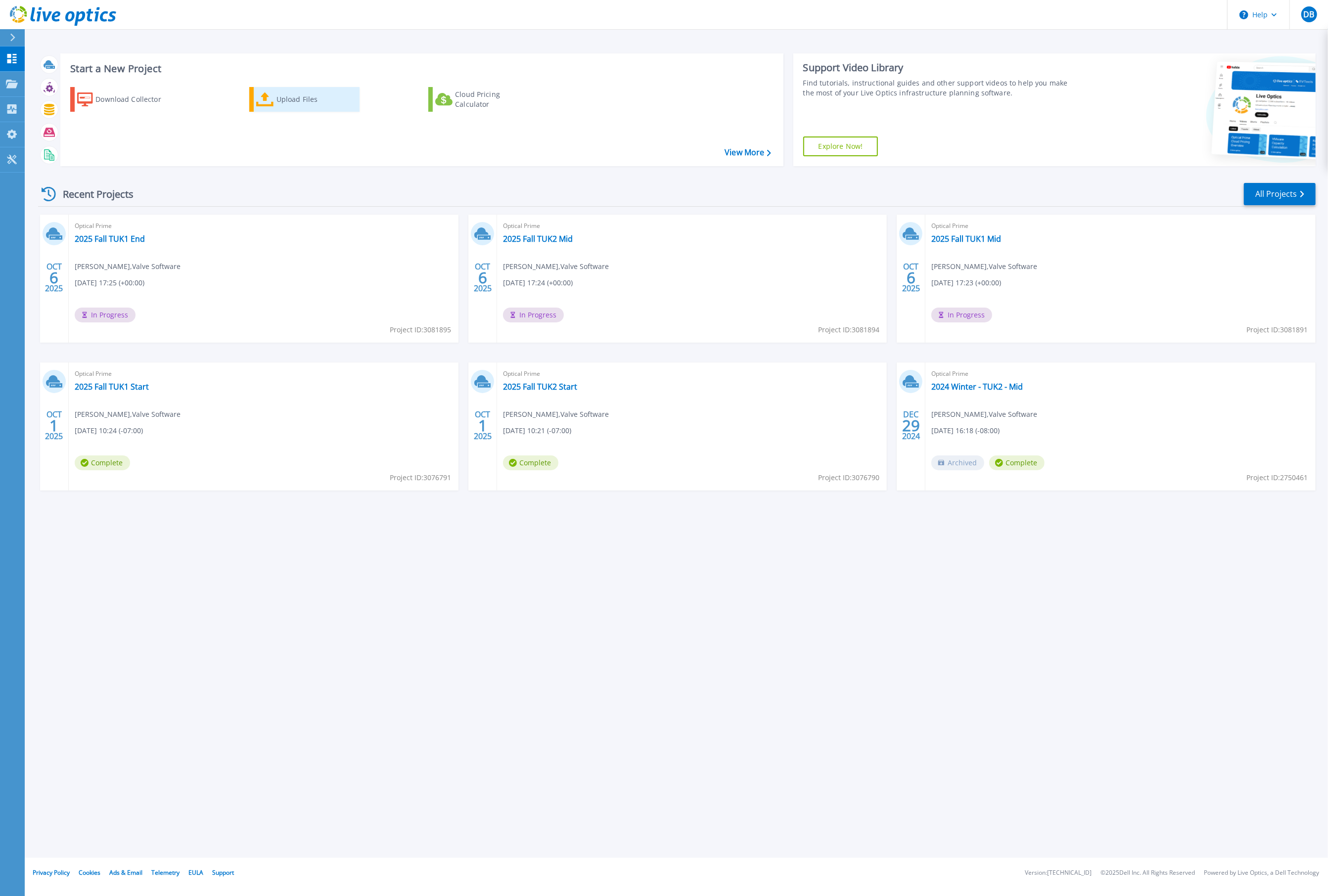
click at [266, 97] on icon at bounding box center [265, 99] width 18 height 14
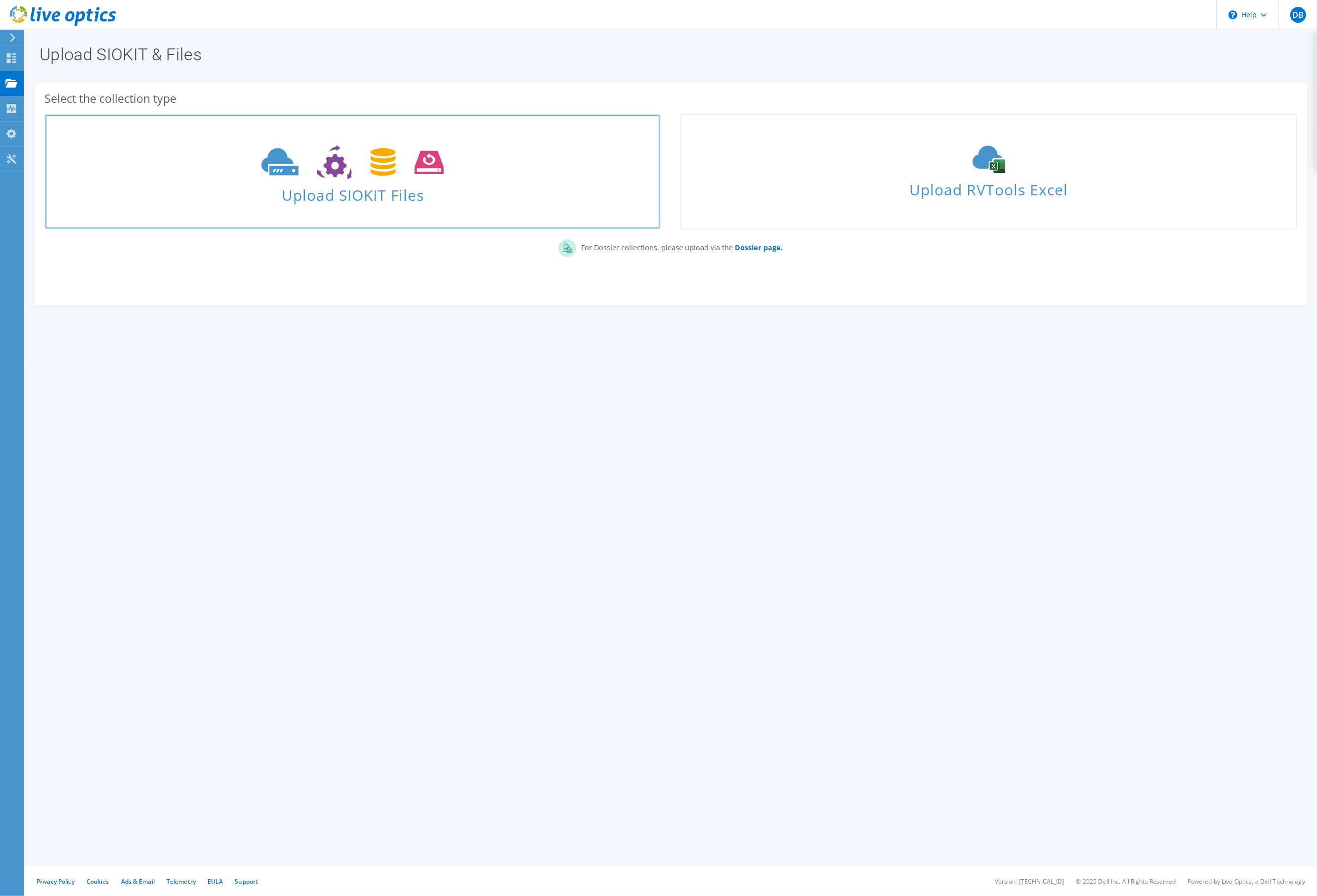
click at [348, 155] on icon at bounding box center [352, 163] width 183 height 34
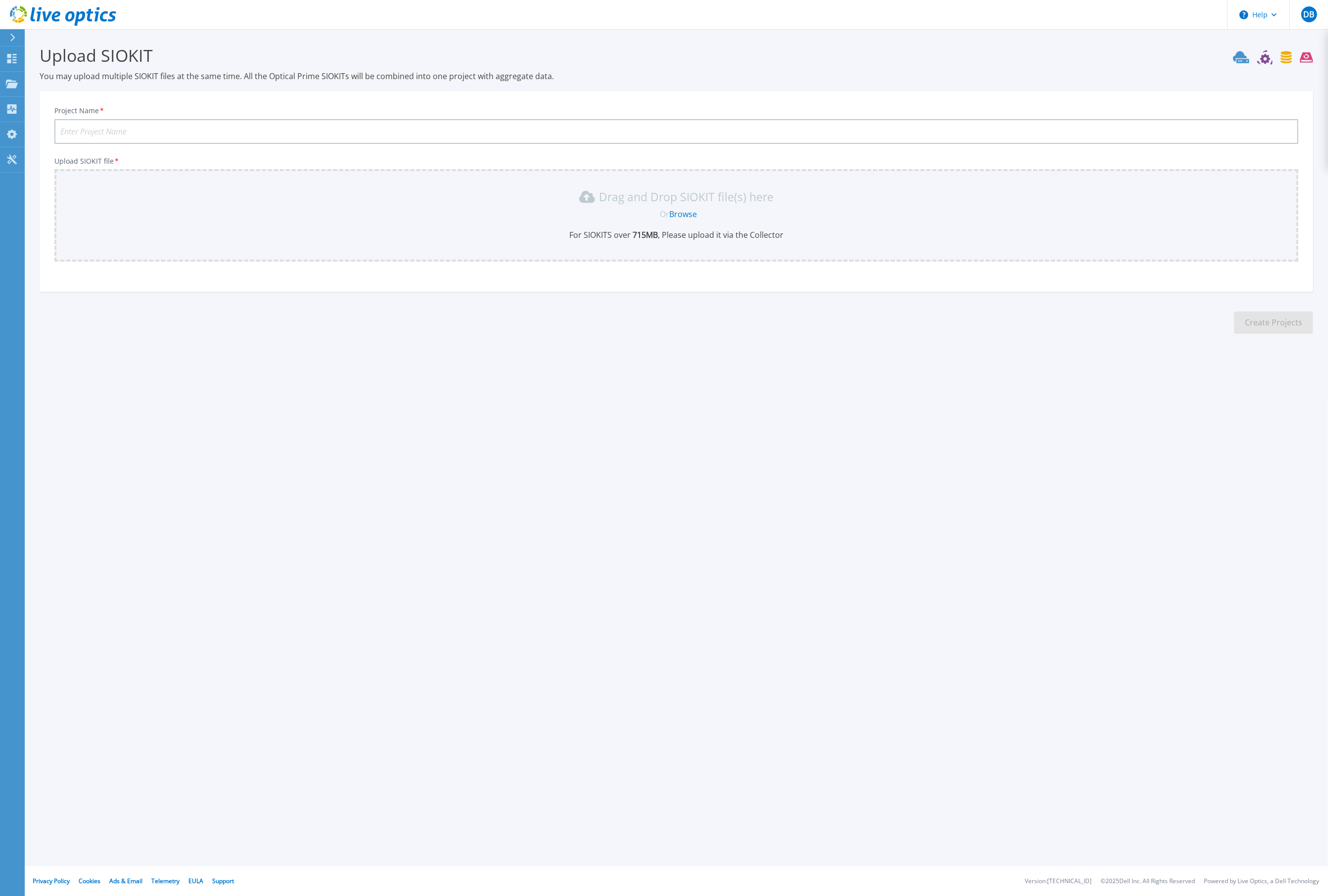
click at [283, 129] on input "Project Name *" at bounding box center [676, 132] width 1244 height 25
type input "2025 Fall TUK2 End"
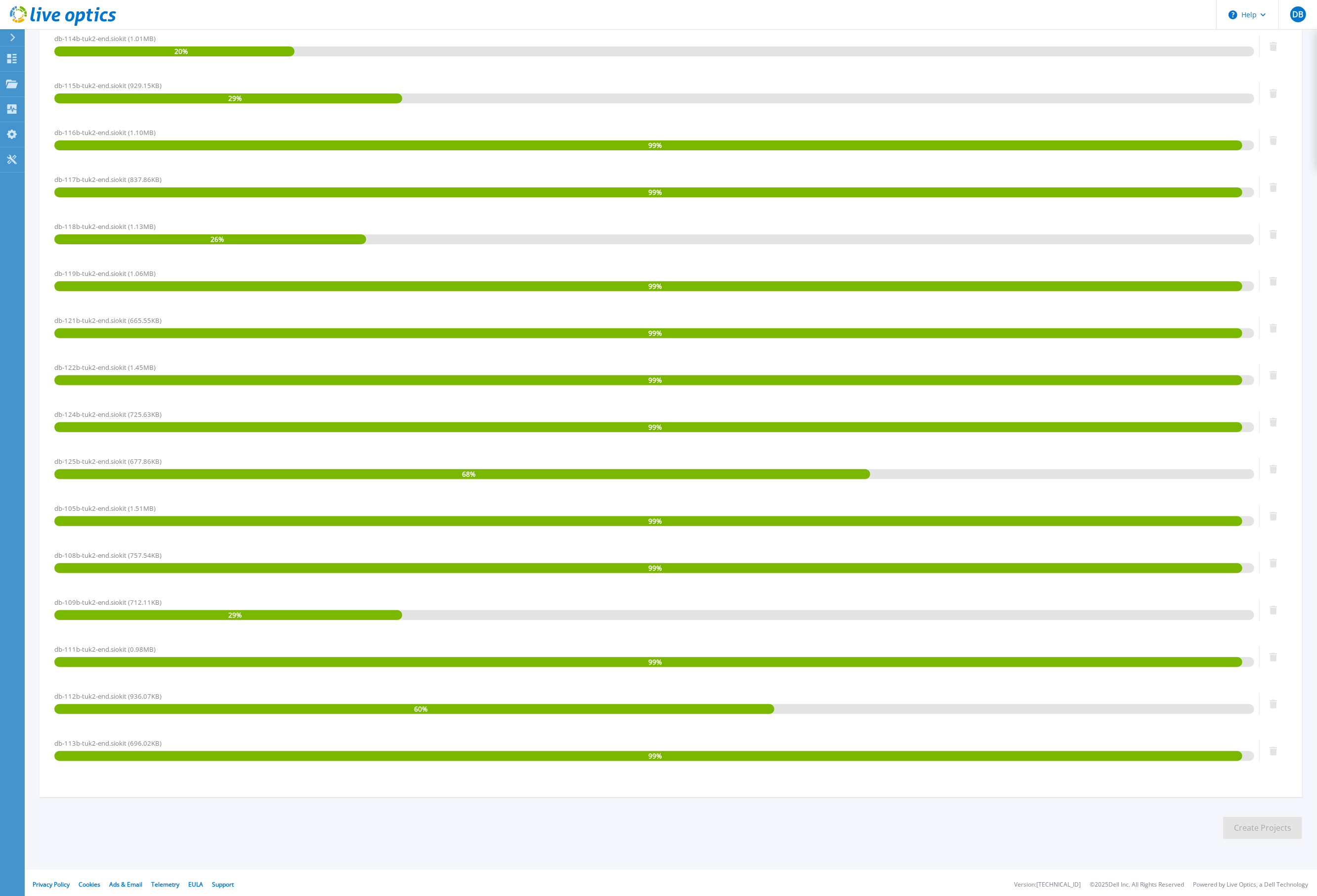
scroll to position [249, 0]
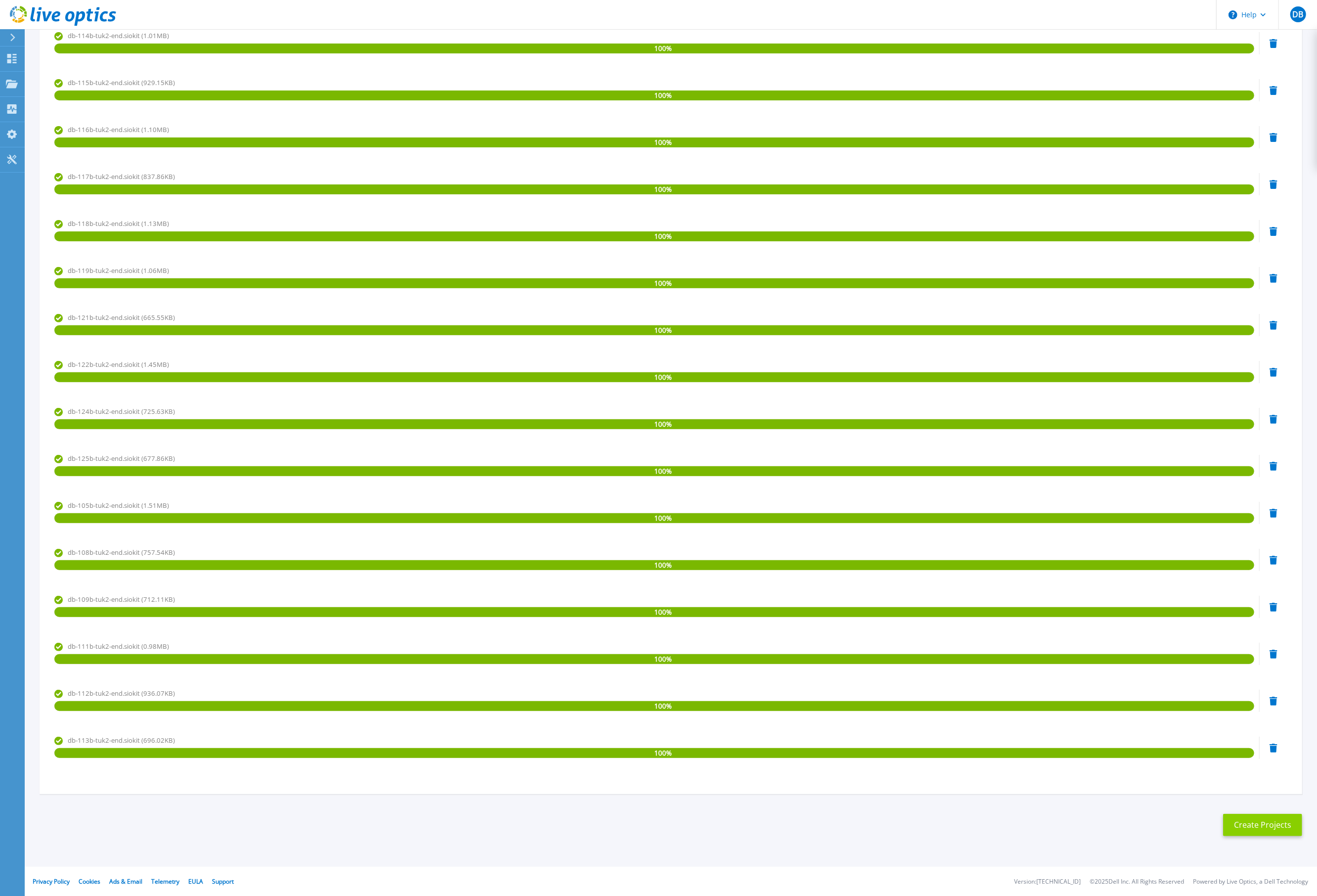
click at [1262, 823] on button "Create Projects" at bounding box center [1263, 825] width 79 height 23
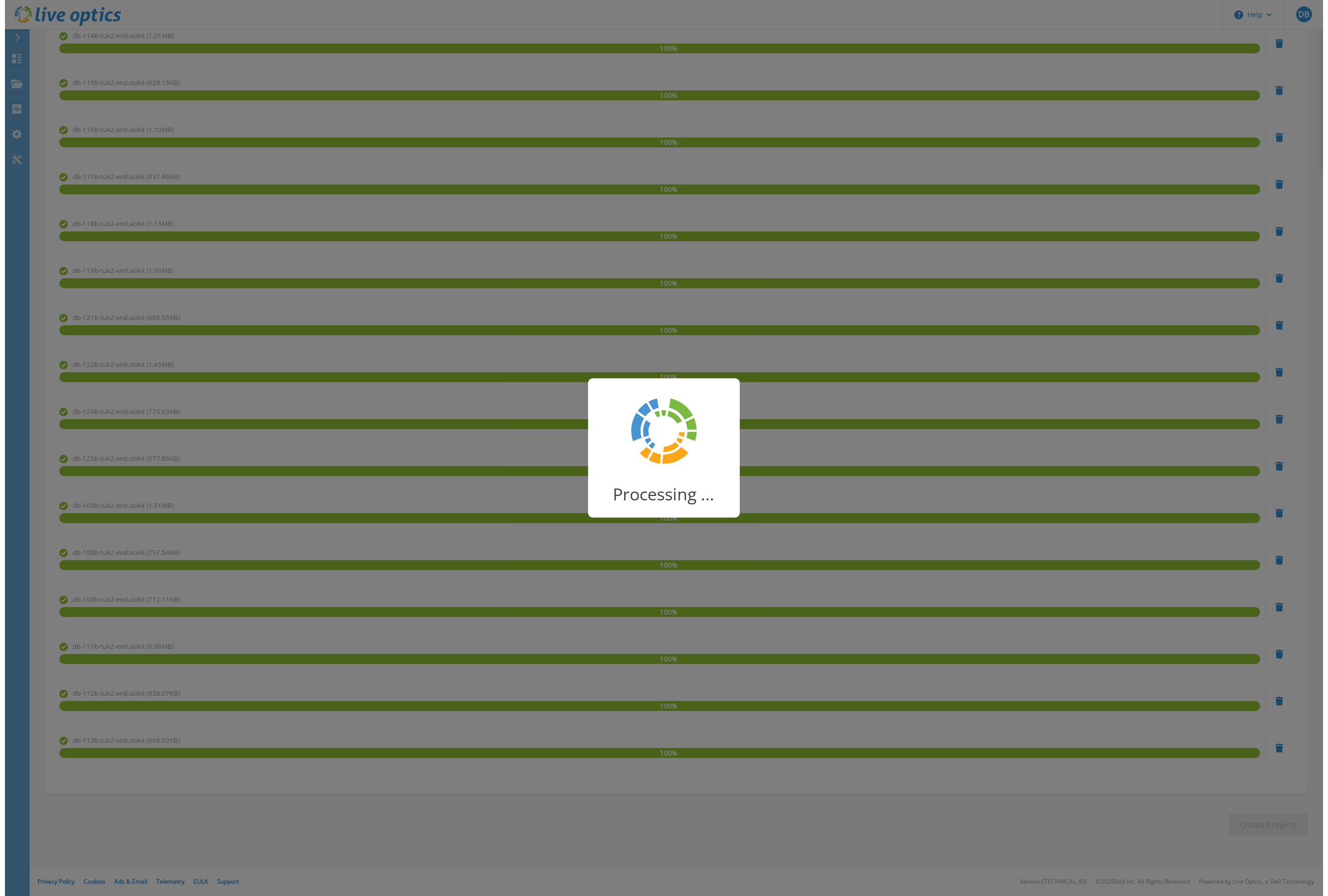
scroll to position [0, 0]
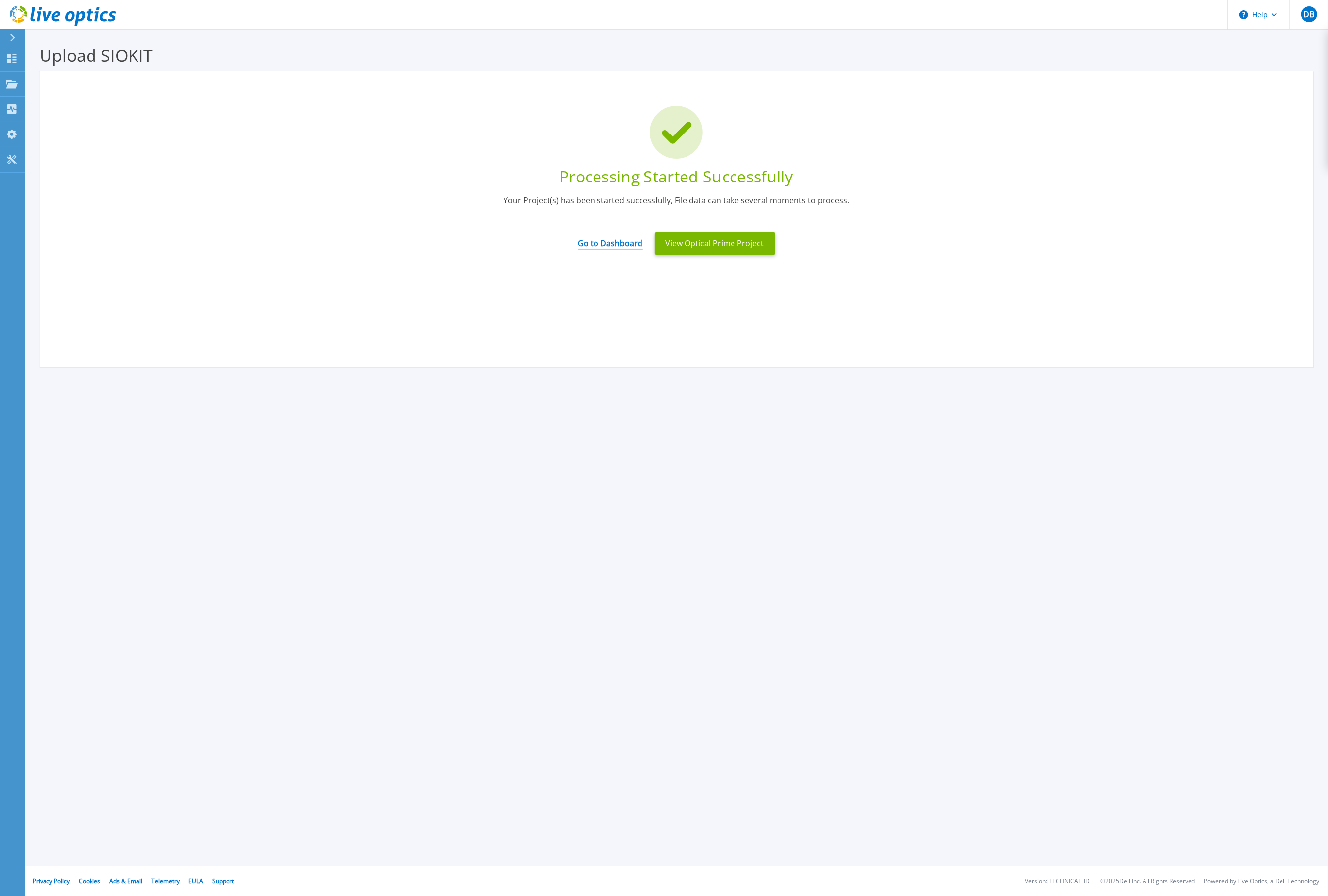
click at [618, 244] on link "Go to Dashboard" at bounding box center [611, 239] width 64 height 19
